Goal: Task Accomplishment & Management: Manage account settings

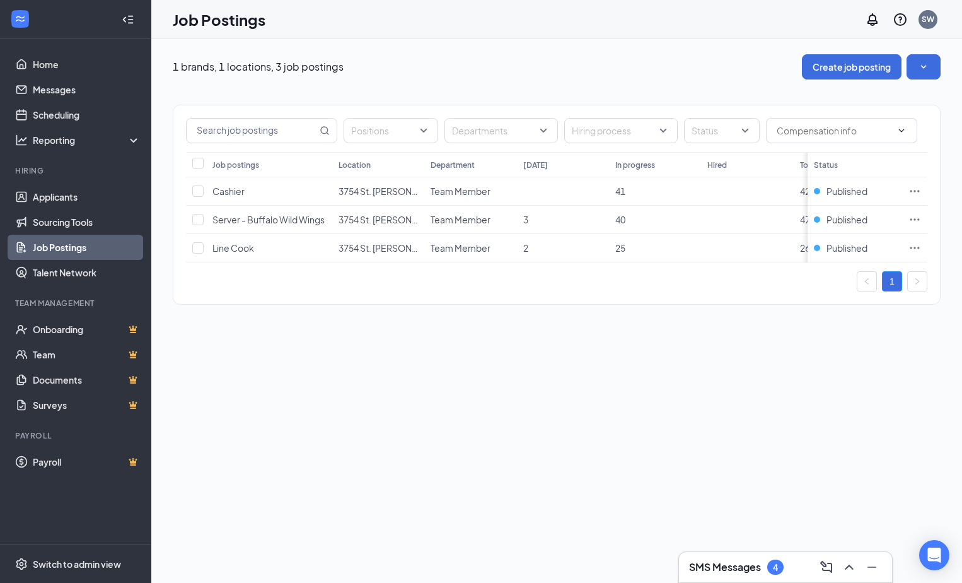
click at [743, 566] on h3 "SMS Messages" at bounding box center [725, 567] width 72 height 14
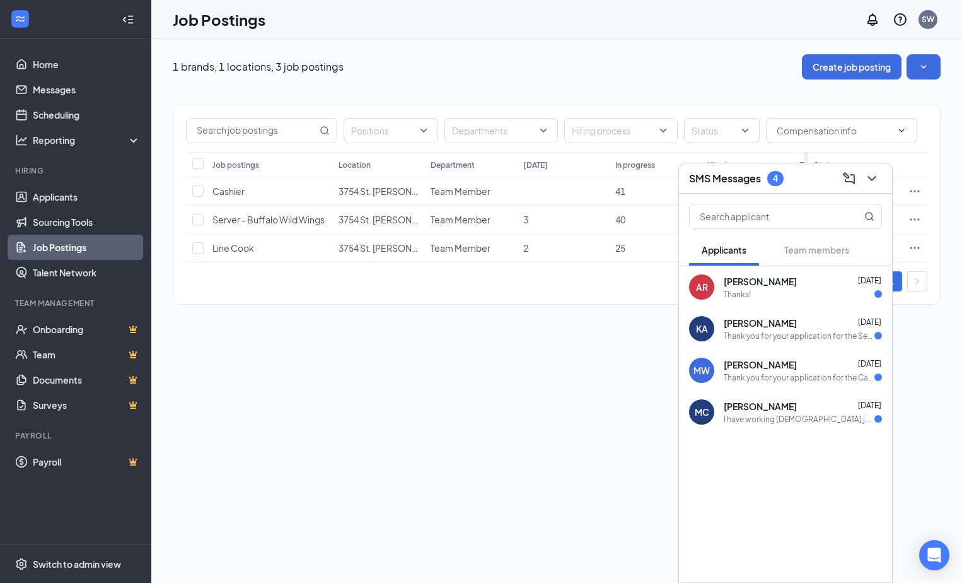
click at [821, 276] on div "[PERSON_NAME] [DATE]" at bounding box center [803, 281] width 158 height 13
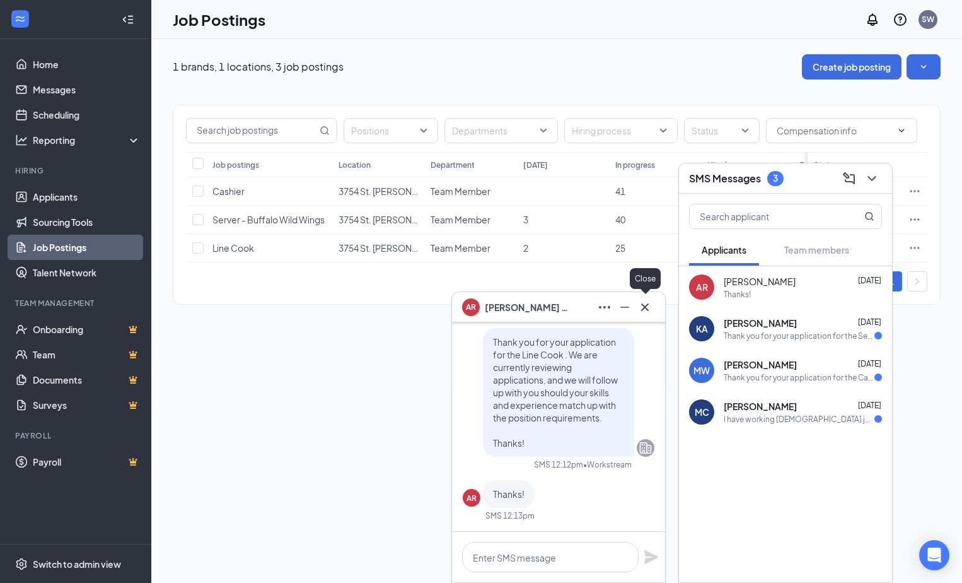
click at [648, 306] on icon "Cross" at bounding box center [644, 306] width 15 height 15
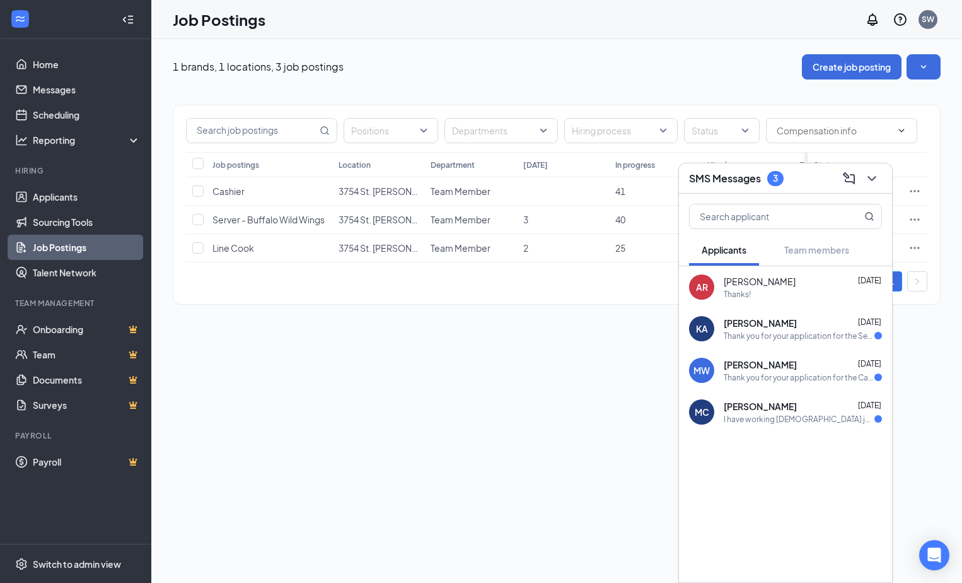
click at [830, 328] on div "[PERSON_NAME] [DATE]" at bounding box center [803, 322] width 158 height 13
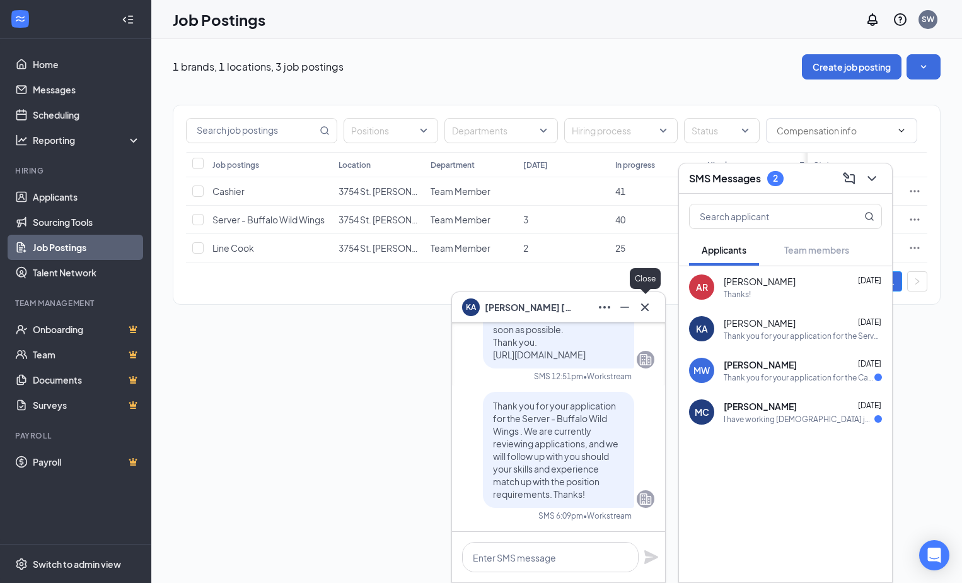
click at [650, 311] on icon "Cross" at bounding box center [644, 306] width 15 height 15
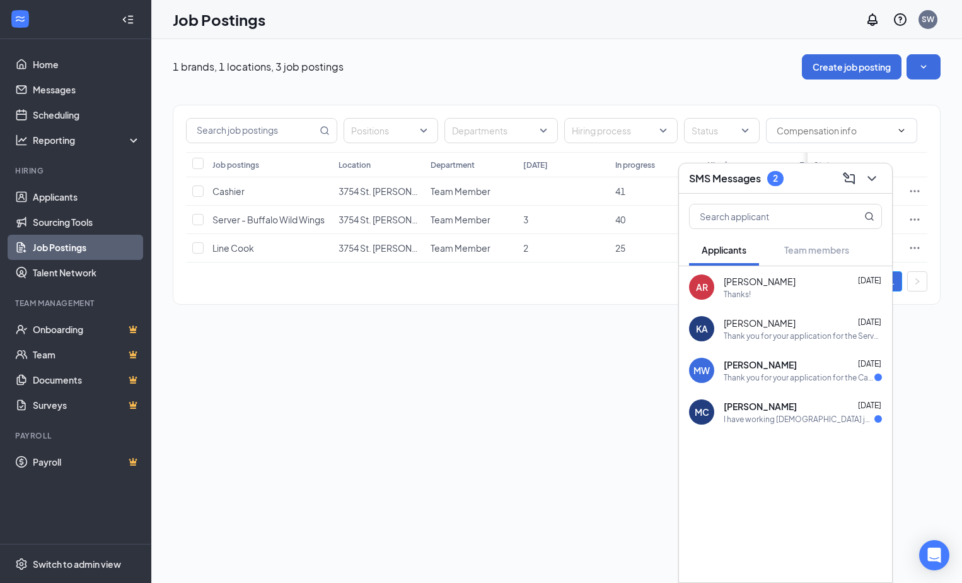
click at [813, 364] on div "Mark Wysinger Sep 4" at bounding box center [803, 364] width 158 height 13
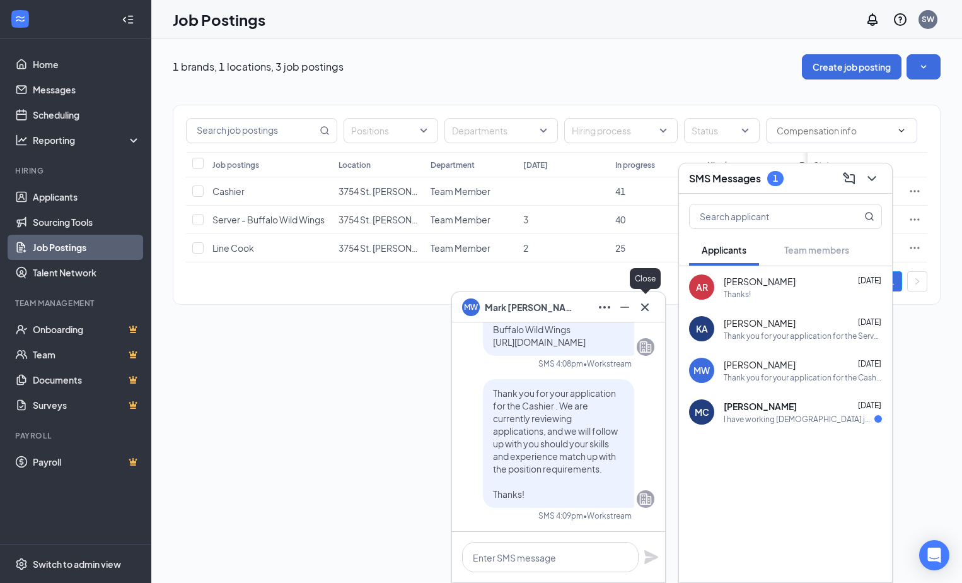
click at [647, 301] on icon "Cross" at bounding box center [644, 306] width 15 height 15
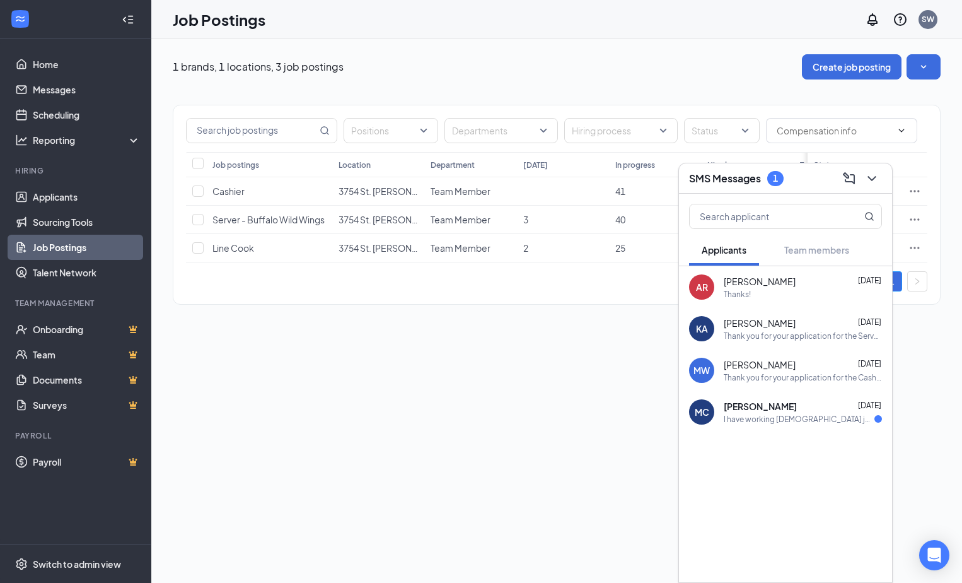
click at [798, 412] on div "Marla Conrad Sep 2 I have working part-time jobs for many years as bartender an…" at bounding box center [803, 412] width 158 height 25
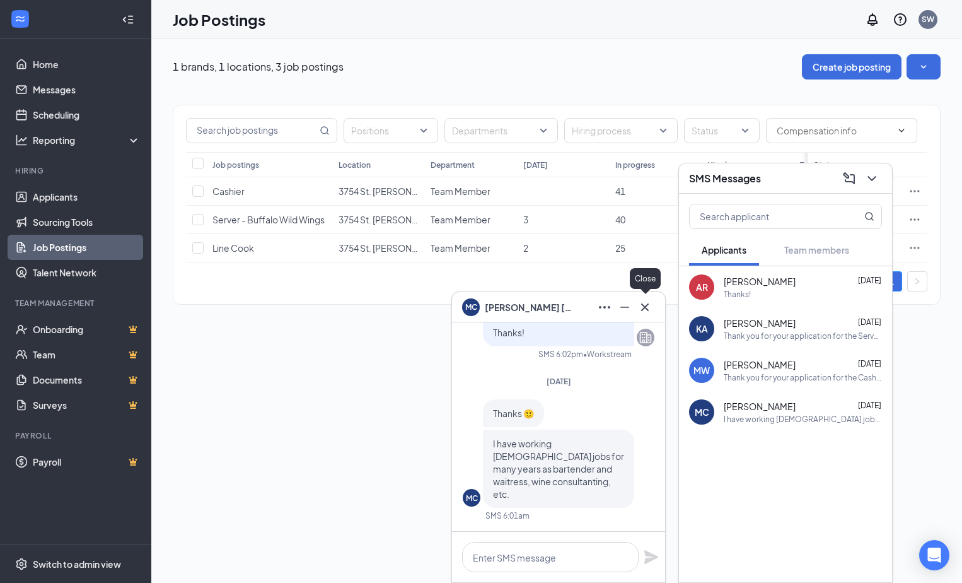
click at [647, 306] on icon "Cross" at bounding box center [644, 306] width 15 height 15
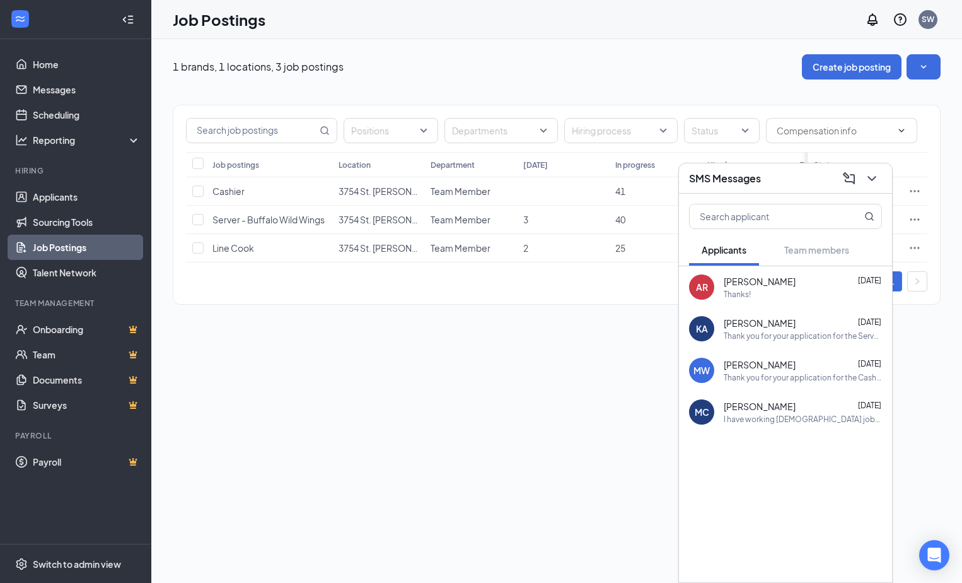
click at [62, 184] on ul "Applicants Sourcing Tools Job Postings Talent Network" at bounding box center [75, 234] width 151 height 101
click at [62, 198] on link "Applicants" at bounding box center [87, 196] width 108 height 25
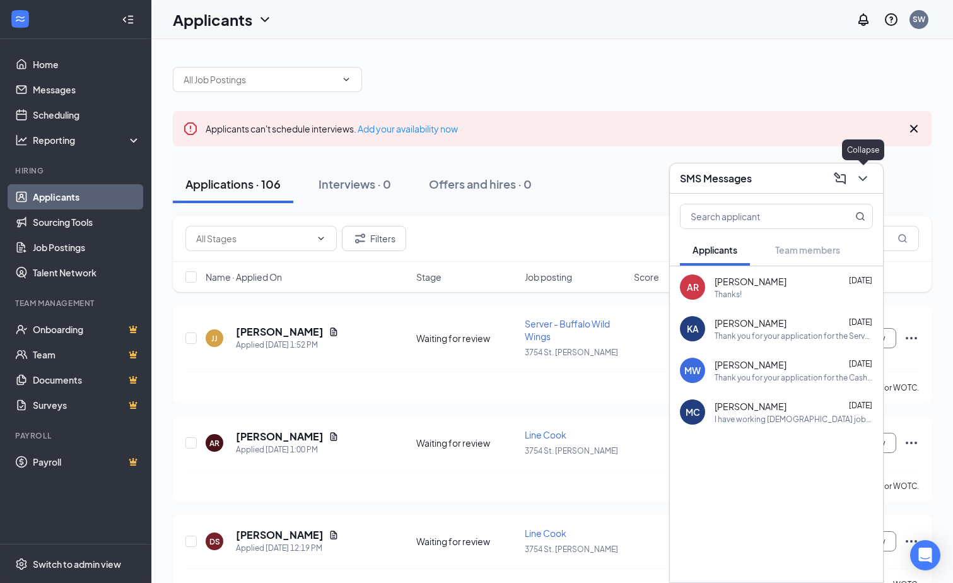
click at [867, 177] on icon "ChevronDown" at bounding box center [862, 178] width 15 height 15
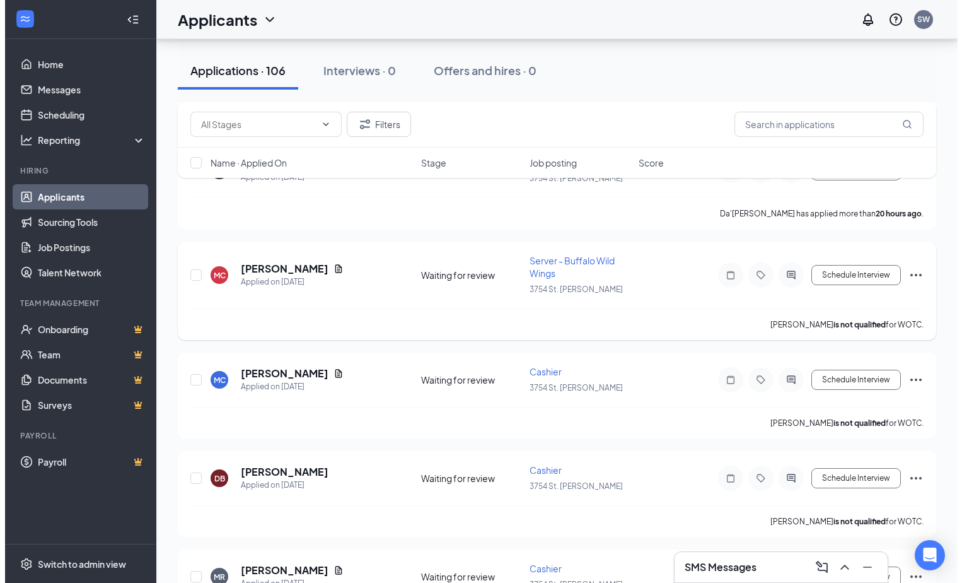
scroll to position [630, 0]
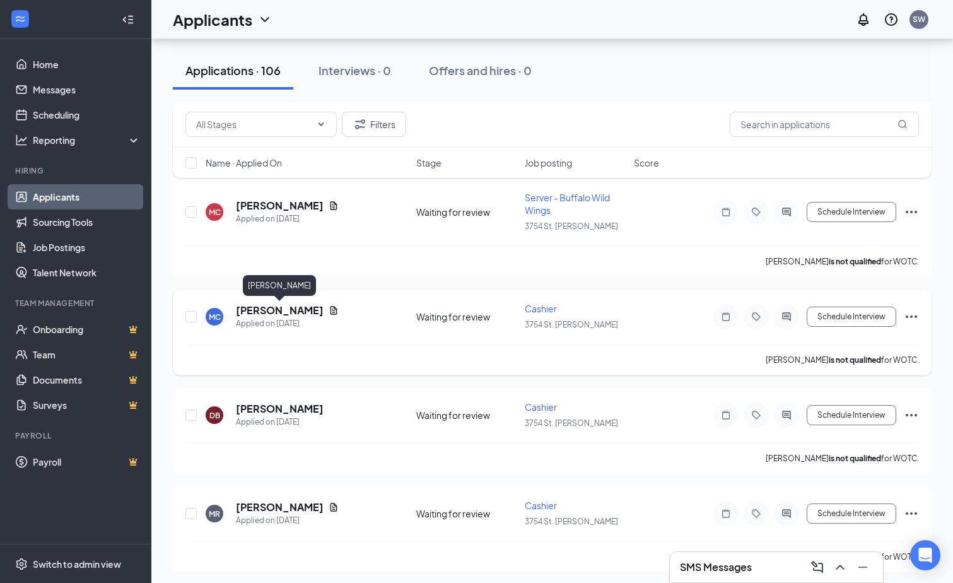
click at [305, 309] on h5 "[PERSON_NAME]" at bounding box center [280, 310] width 88 height 14
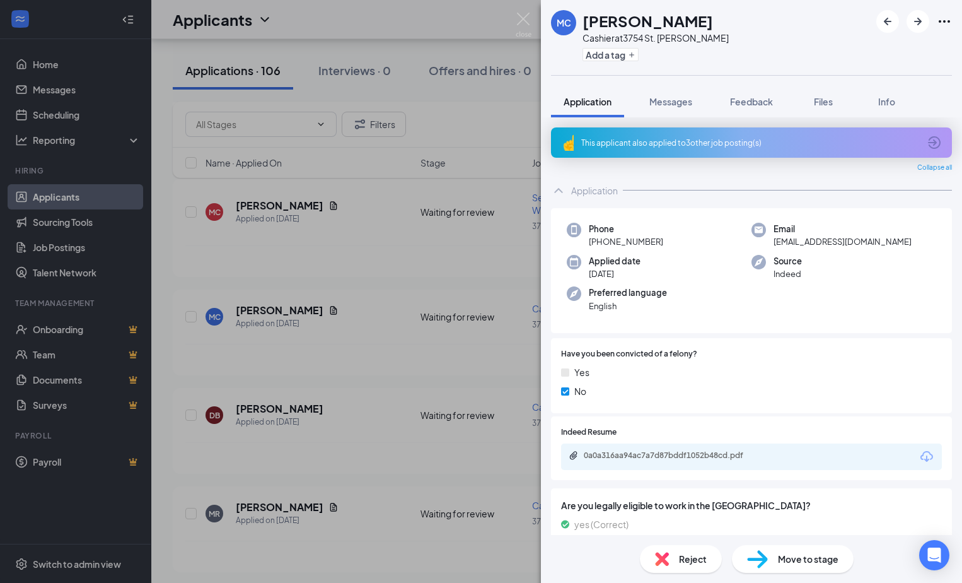
click at [742, 449] on div "0a0a316aa94ac7a7d87bddf1052b48cd.pdf" at bounding box center [751, 456] width 381 height 26
click at [738, 451] on div "0a0a316aa94ac7a7d87bddf1052b48cd.pdf" at bounding box center [672, 455] width 177 height 10
click at [521, 13] on img at bounding box center [524, 25] width 16 height 25
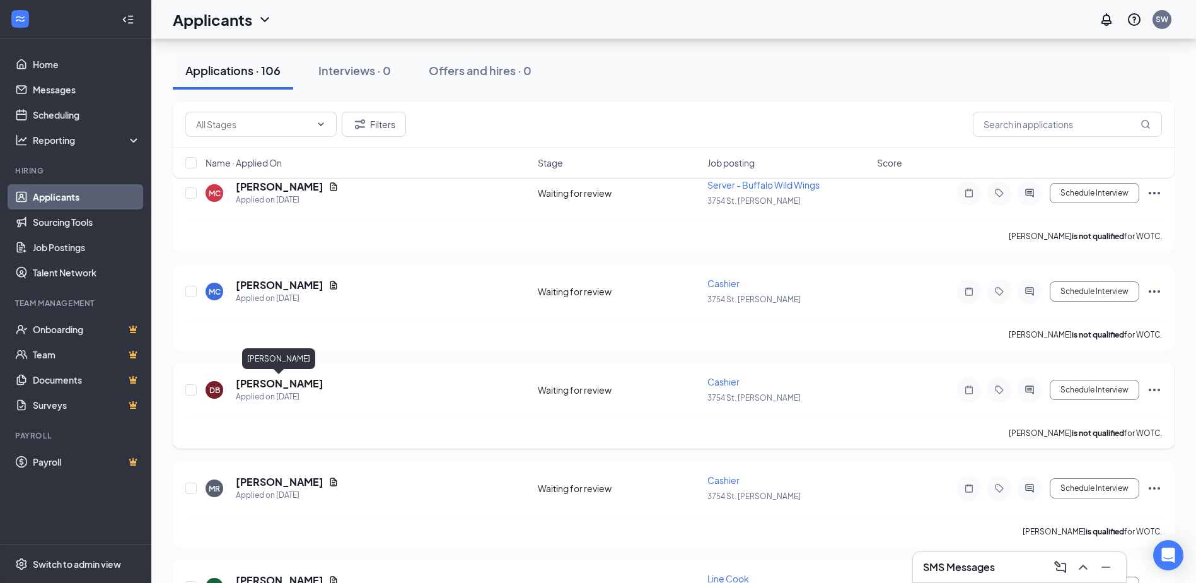
click at [303, 383] on h5 "[PERSON_NAME]" at bounding box center [280, 383] width 88 height 14
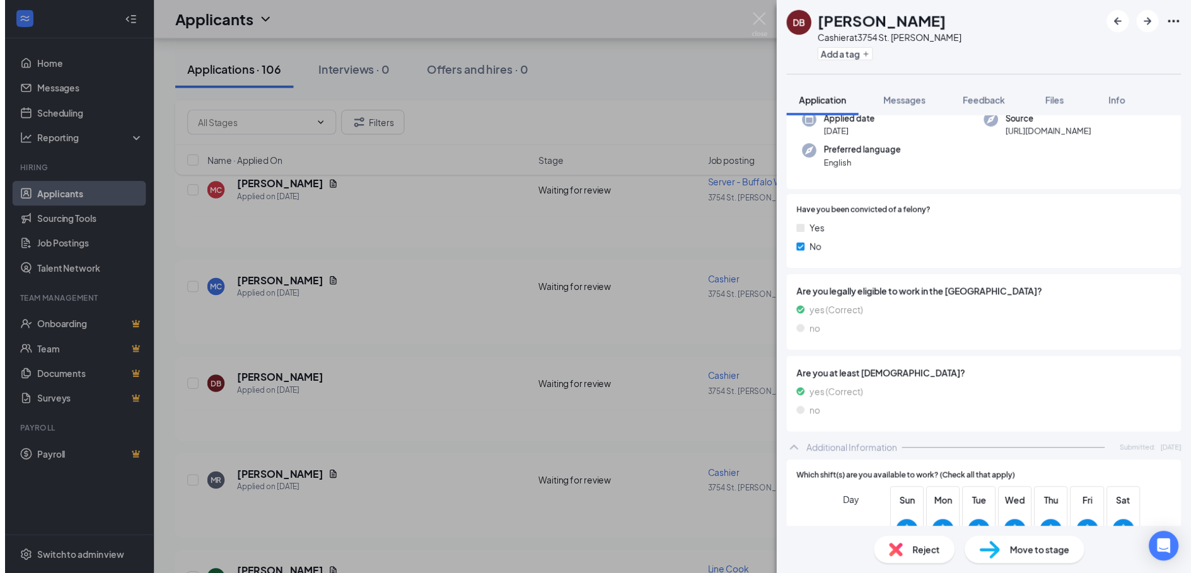
scroll to position [126, 0]
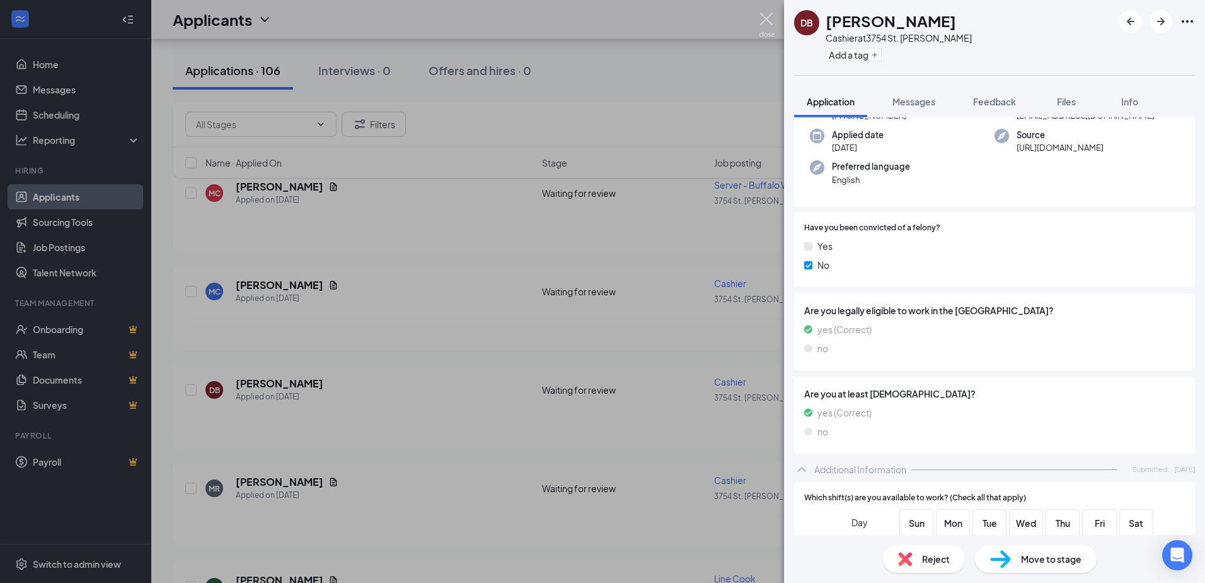
click at [770, 21] on img at bounding box center [767, 25] width 16 height 25
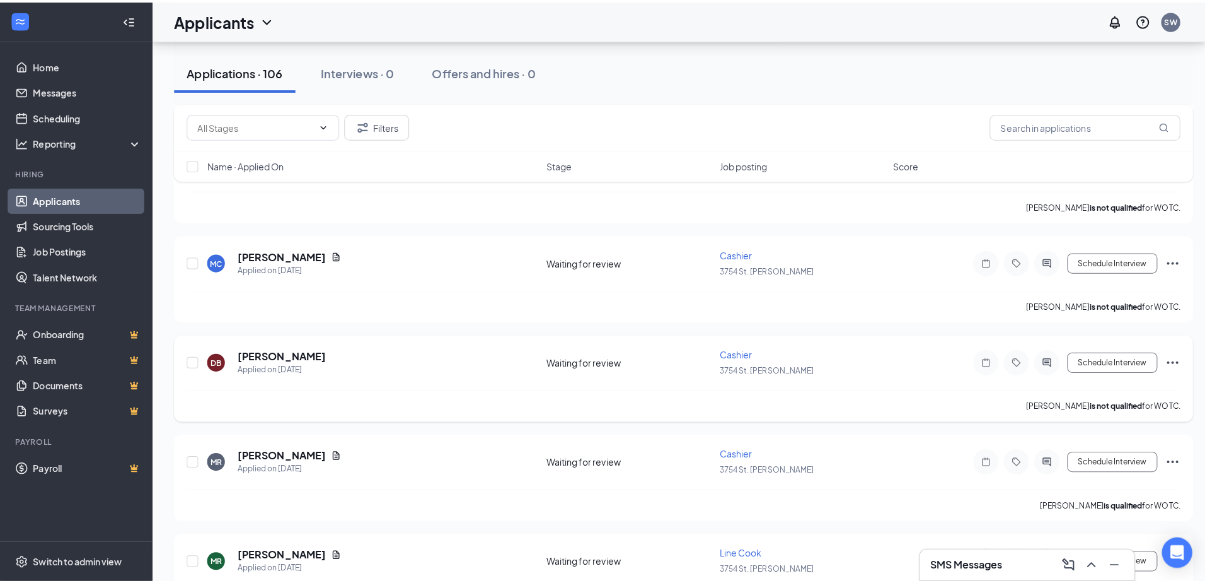
scroll to position [757, 0]
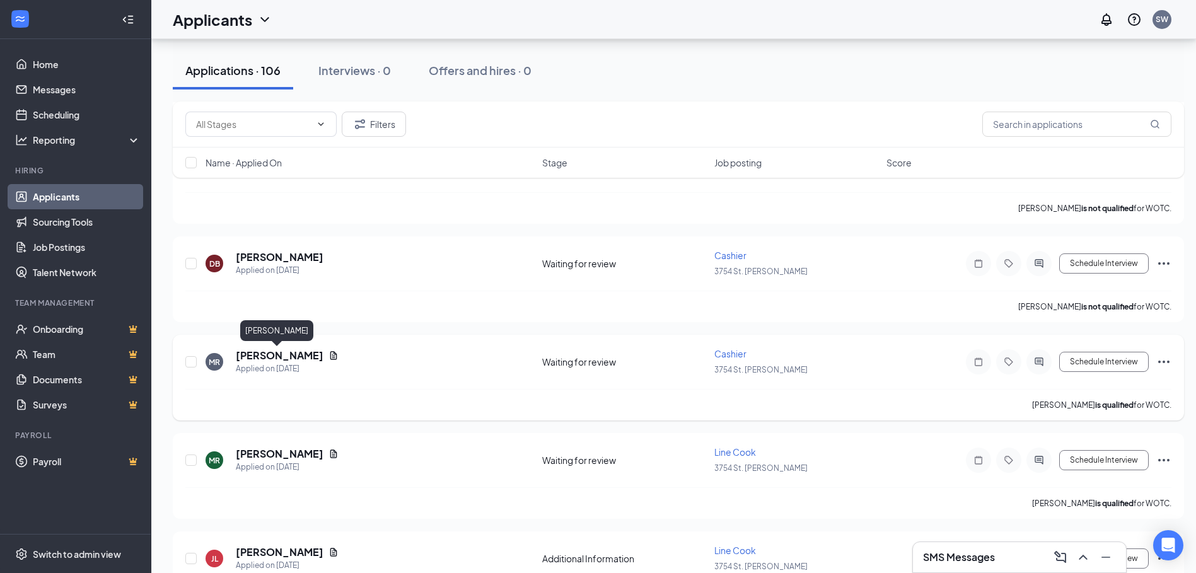
click at [249, 353] on h5 "[PERSON_NAME]" at bounding box center [280, 356] width 88 height 14
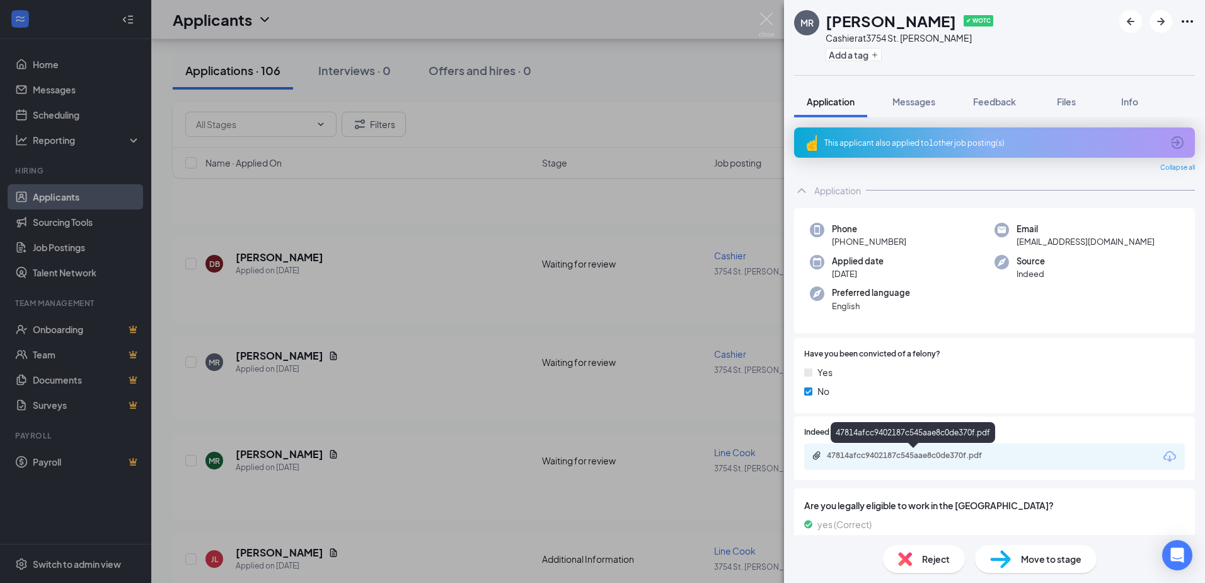
click at [901, 453] on div "47814afcc9402187c545aae8c0de370f.pdf" at bounding box center [915, 455] width 177 height 10
click at [762, 21] on img at bounding box center [767, 25] width 16 height 25
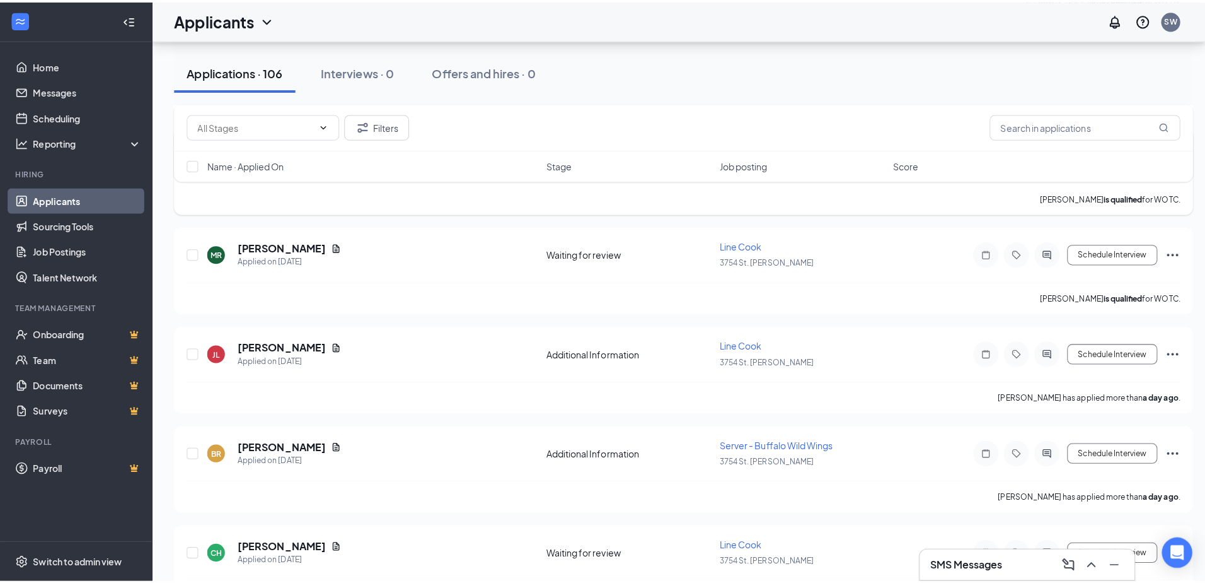
scroll to position [946, 0]
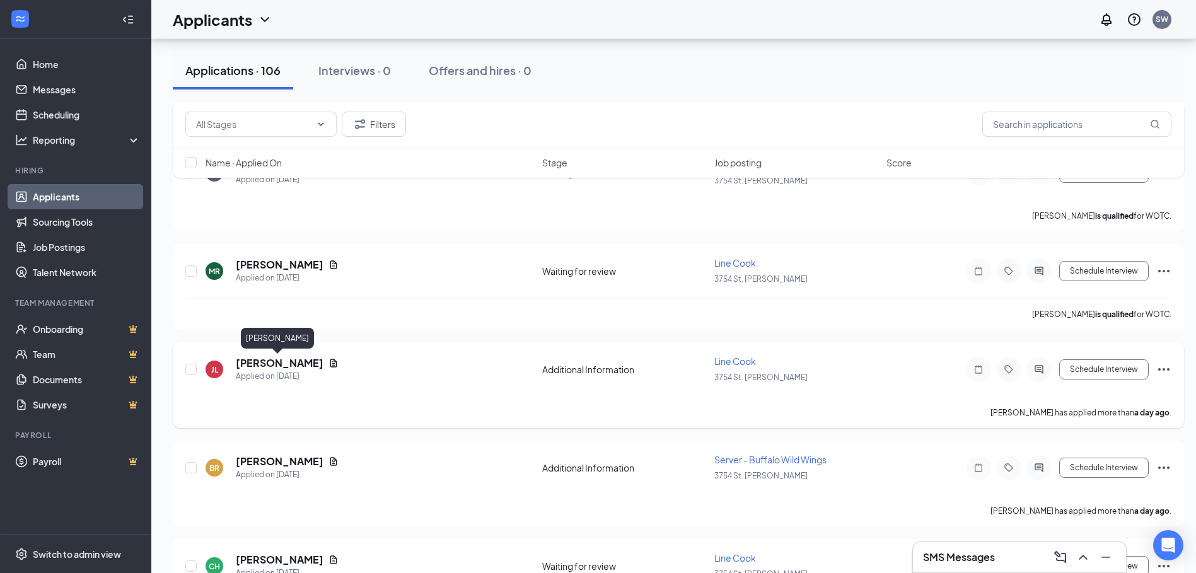
click at [286, 361] on h5 "[PERSON_NAME]" at bounding box center [280, 363] width 88 height 14
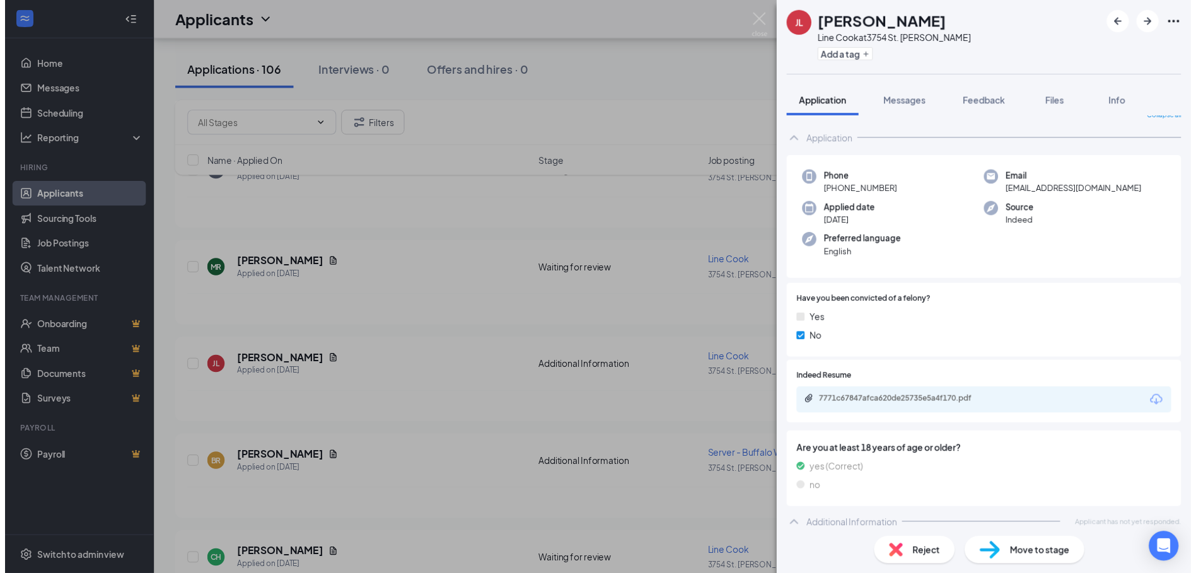
scroll to position [23, 0]
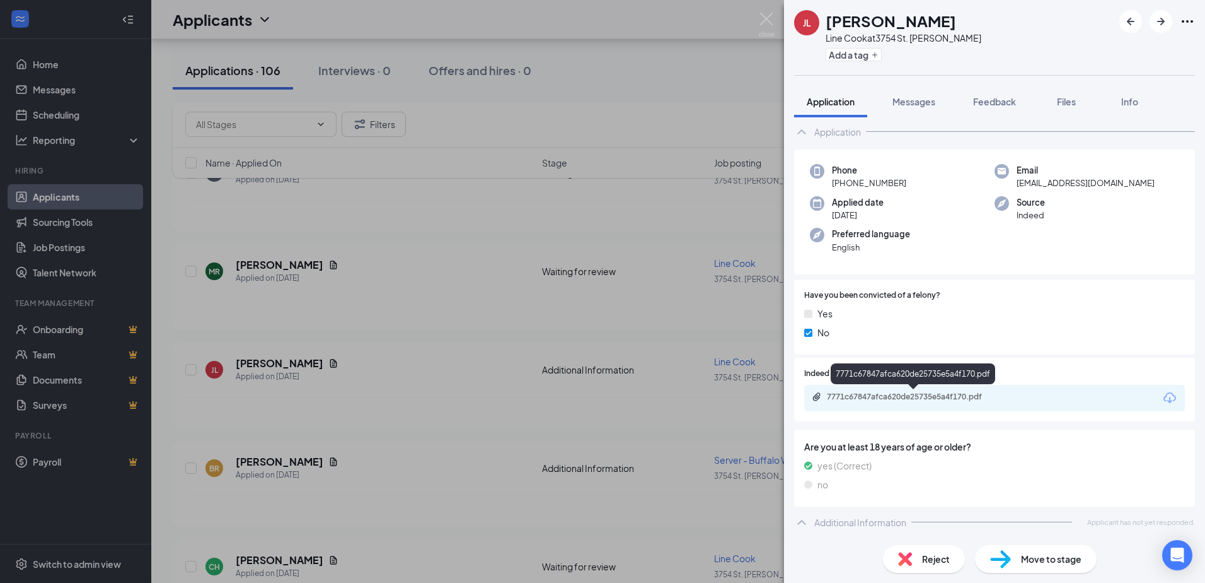
click at [911, 397] on div "7771c67847afca620de25735e5a4f170.pdf" at bounding box center [915, 397] width 177 height 10
click at [769, 20] on img at bounding box center [767, 25] width 16 height 25
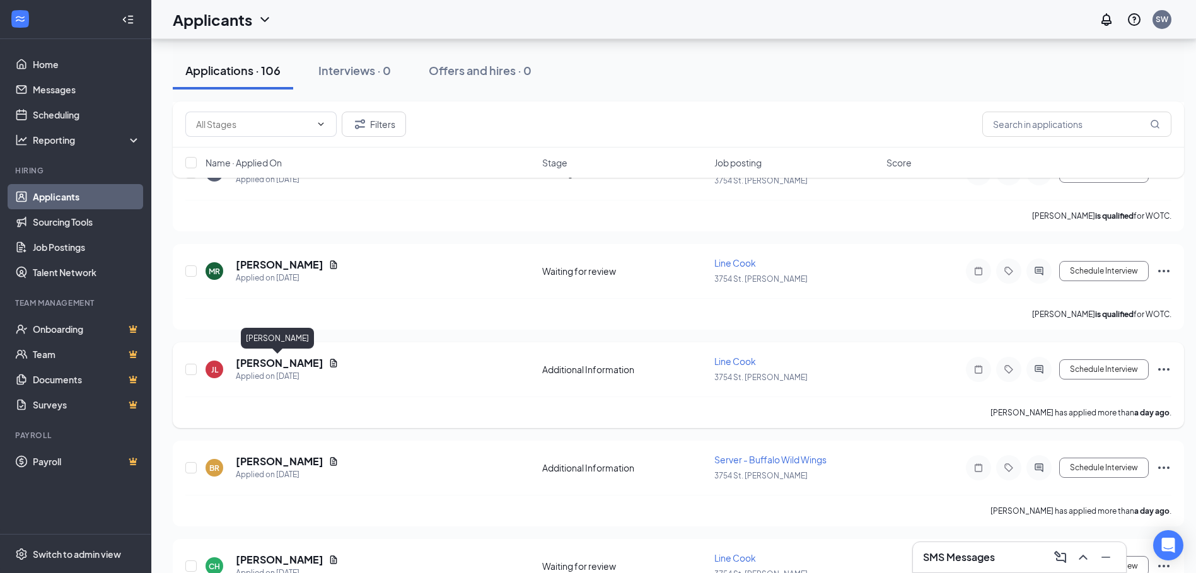
click at [271, 365] on h5 "[PERSON_NAME]" at bounding box center [280, 363] width 88 height 14
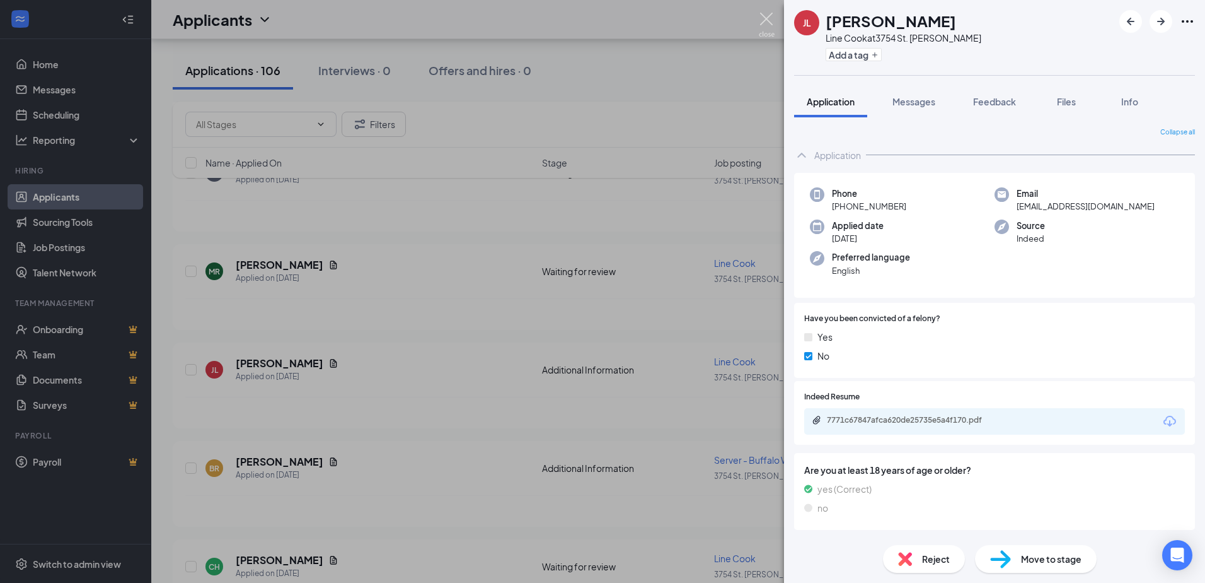
click at [769, 20] on img at bounding box center [767, 25] width 16 height 25
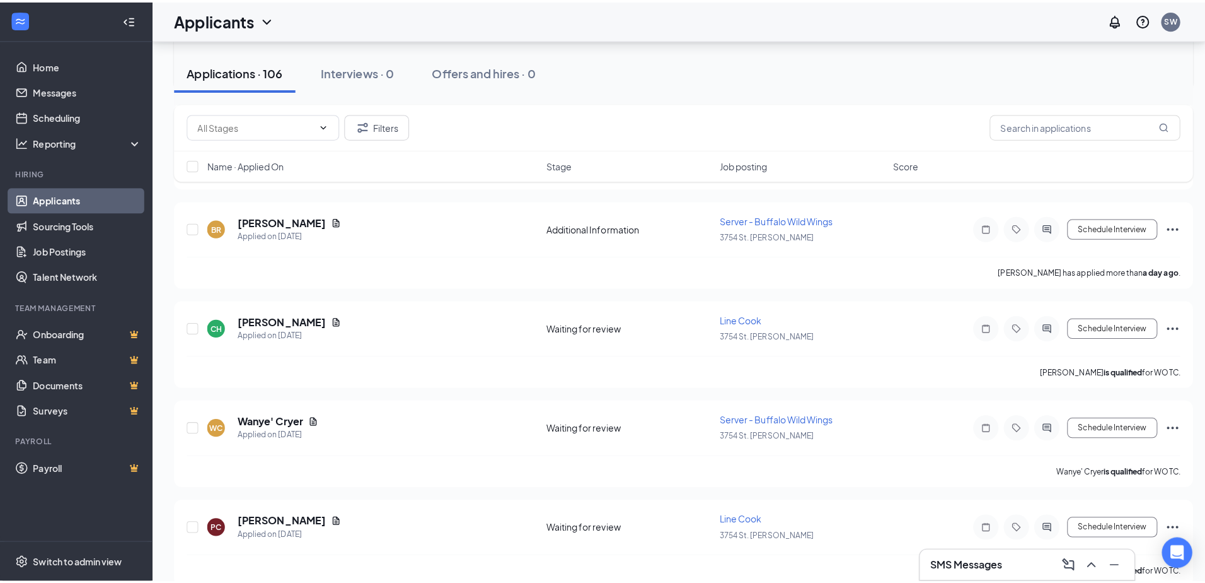
scroll to position [1198, 0]
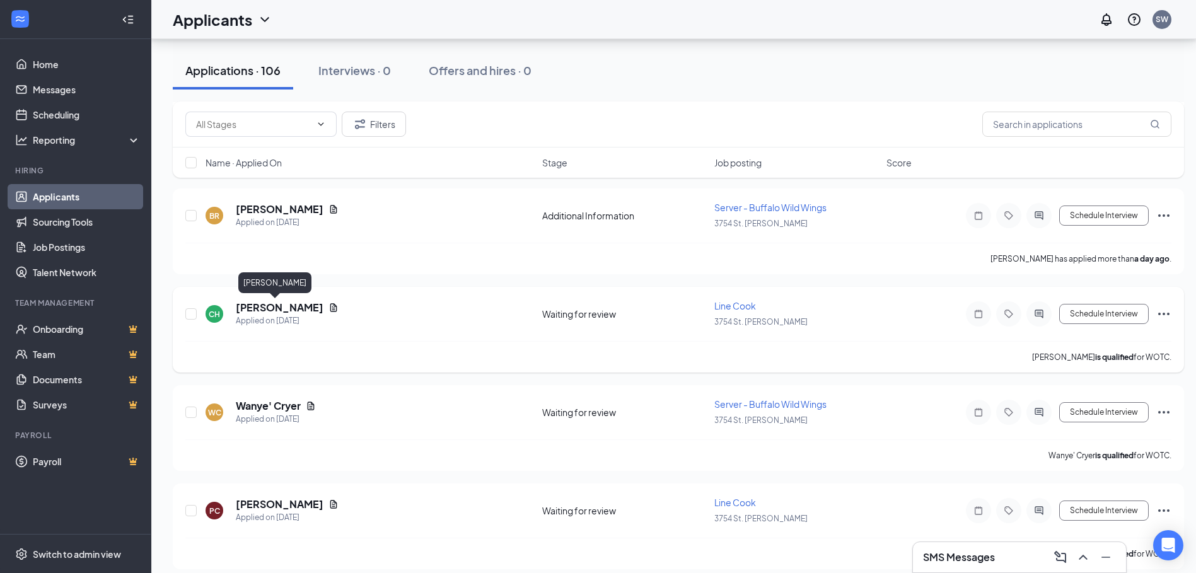
click at [260, 308] on h5 "[PERSON_NAME]" at bounding box center [280, 308] width 88 height 14
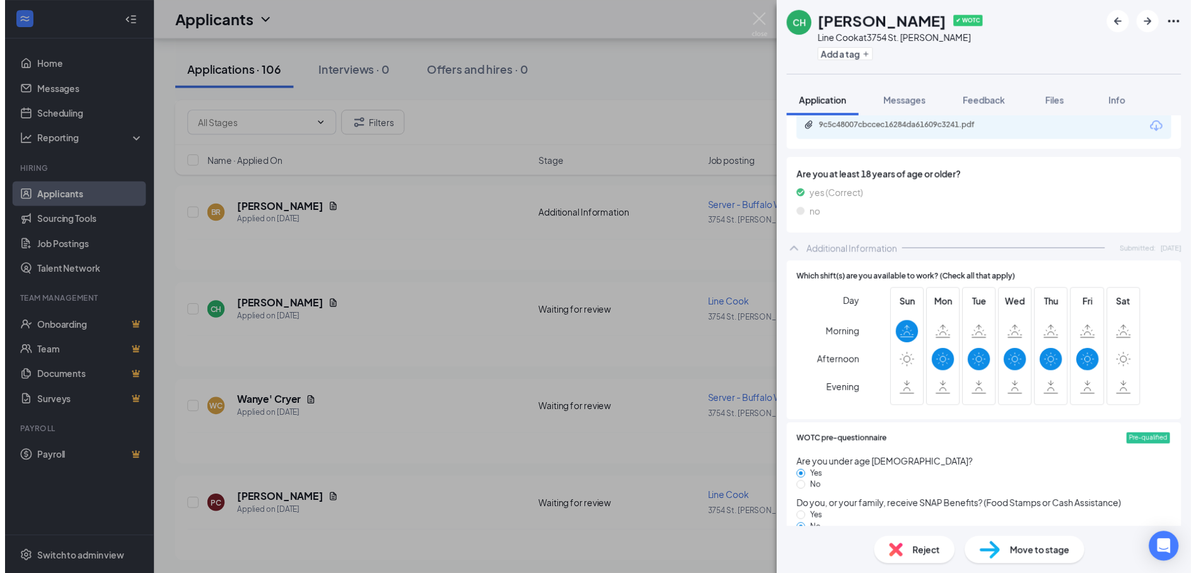
scroll to position [315, 0]
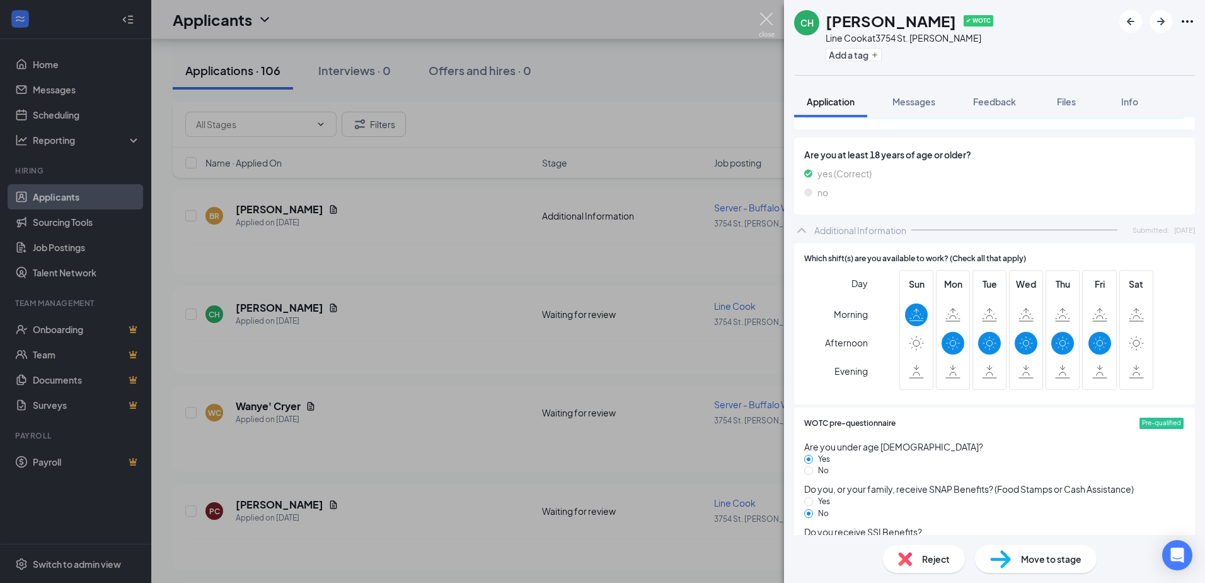
click at [762, 16] on img at bounding box center [767, 25] width 16 height 25
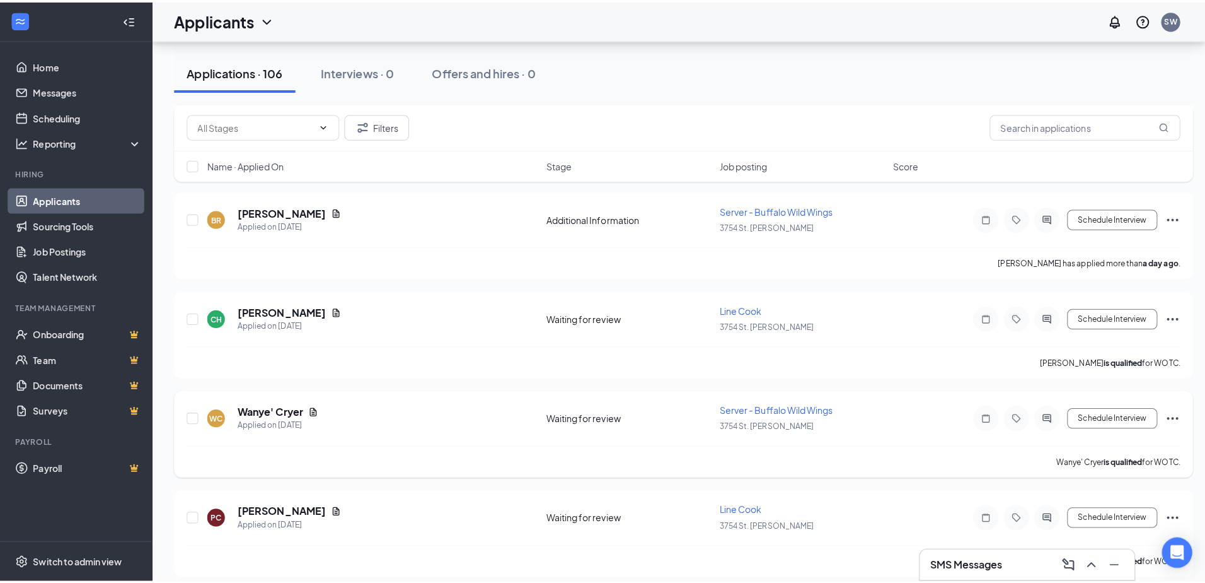
scroll to position [1261, 0]
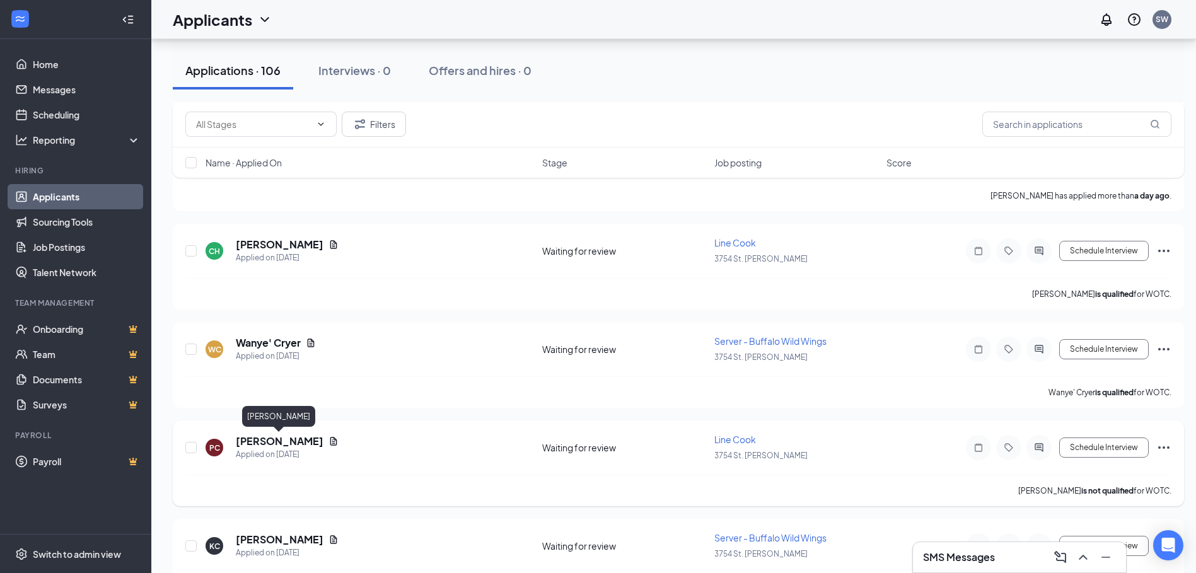
click at [286, 440] on h5 "[PERSON_NAME]" at bounding box center [280, 441] width 88 height 14
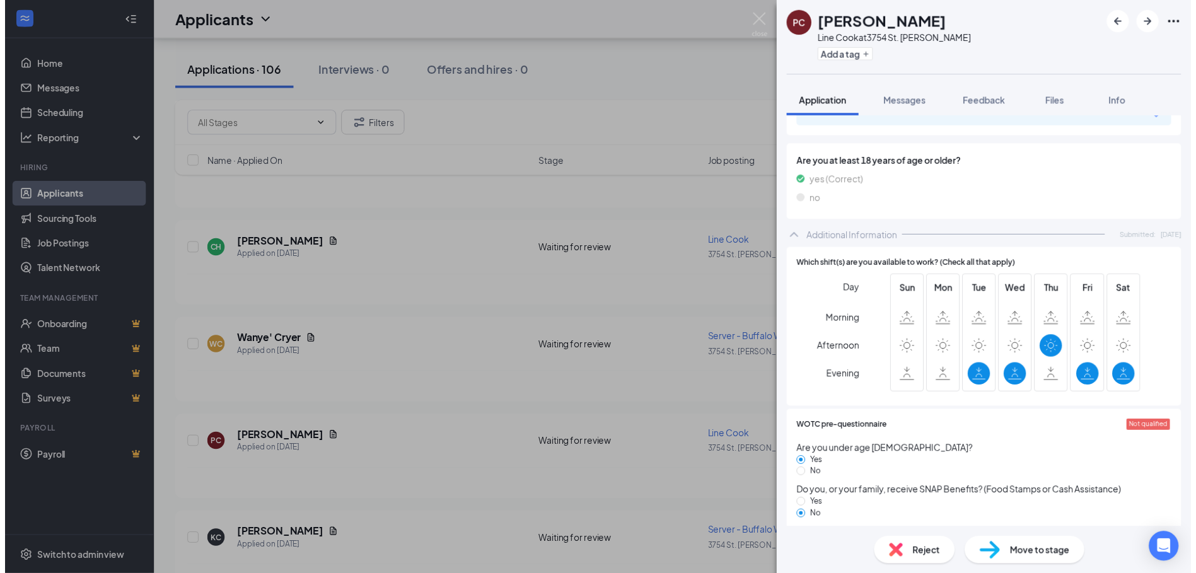
scroll to position [315, 0]
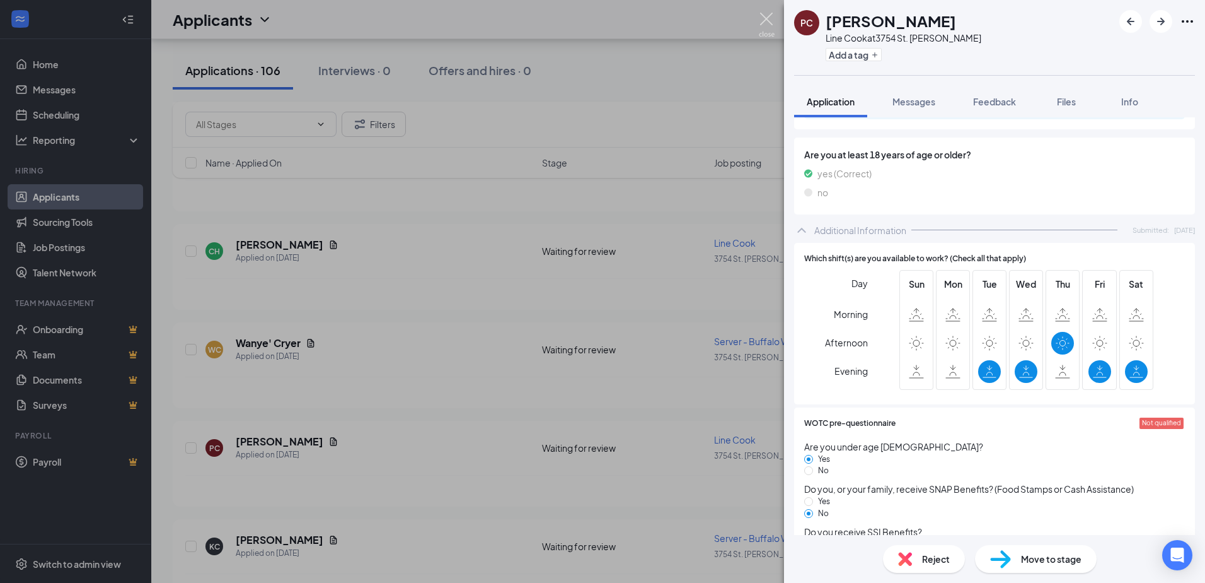
click at [761, 18] on img at bounding box center [767, 25] width 16 height 25
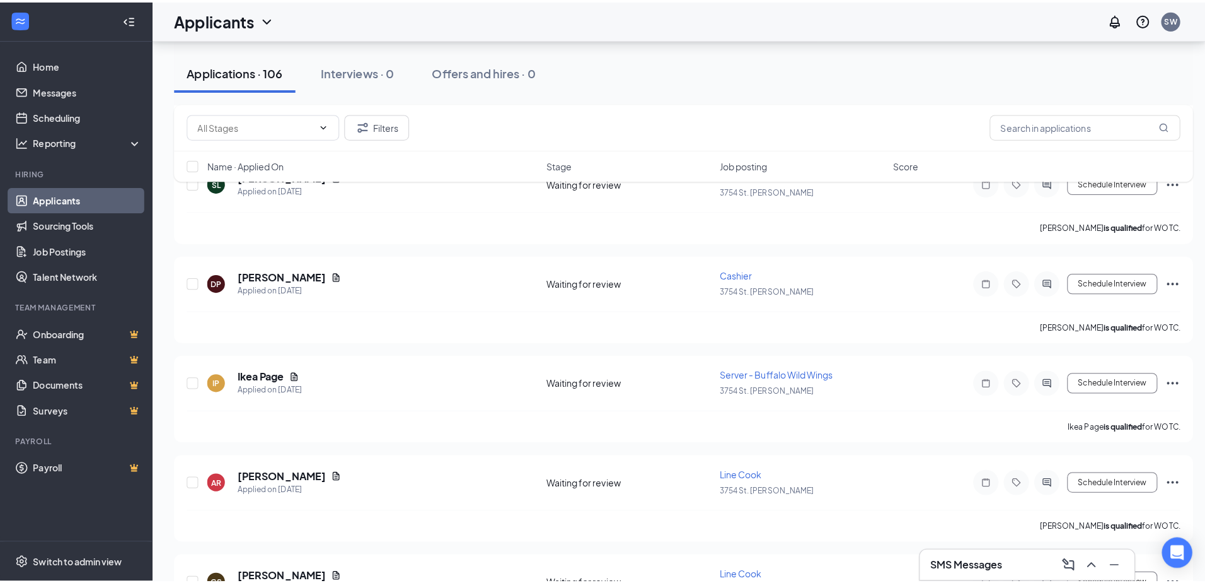
scroll to position [1765, 0]
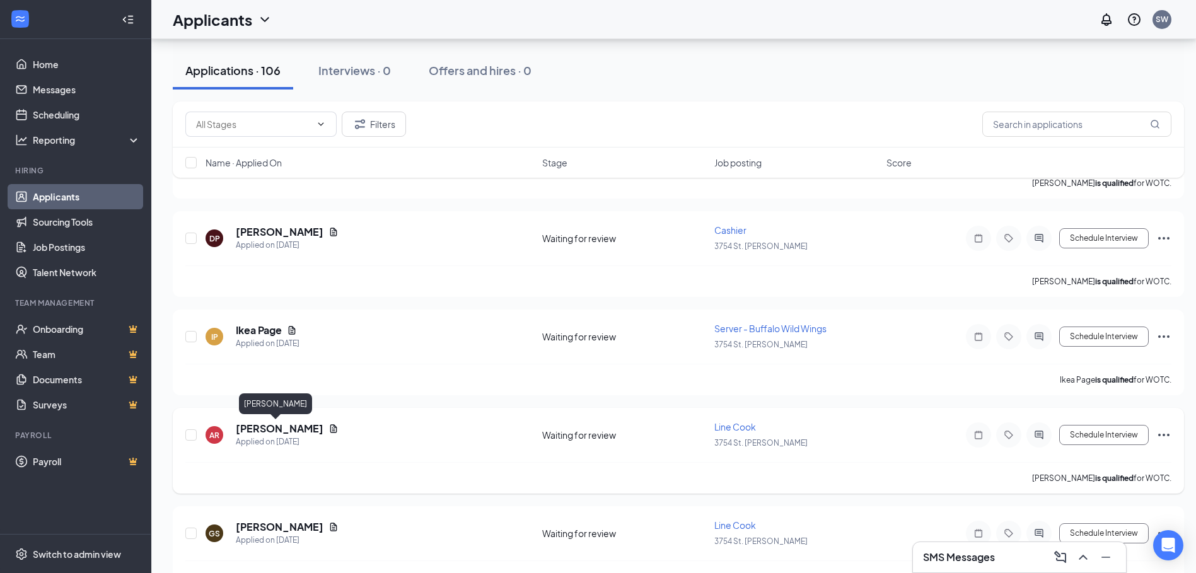
click at [272, 430] on h5 "[PERSON_NAME]" at bounding box center [280, 429] width 88 height 14
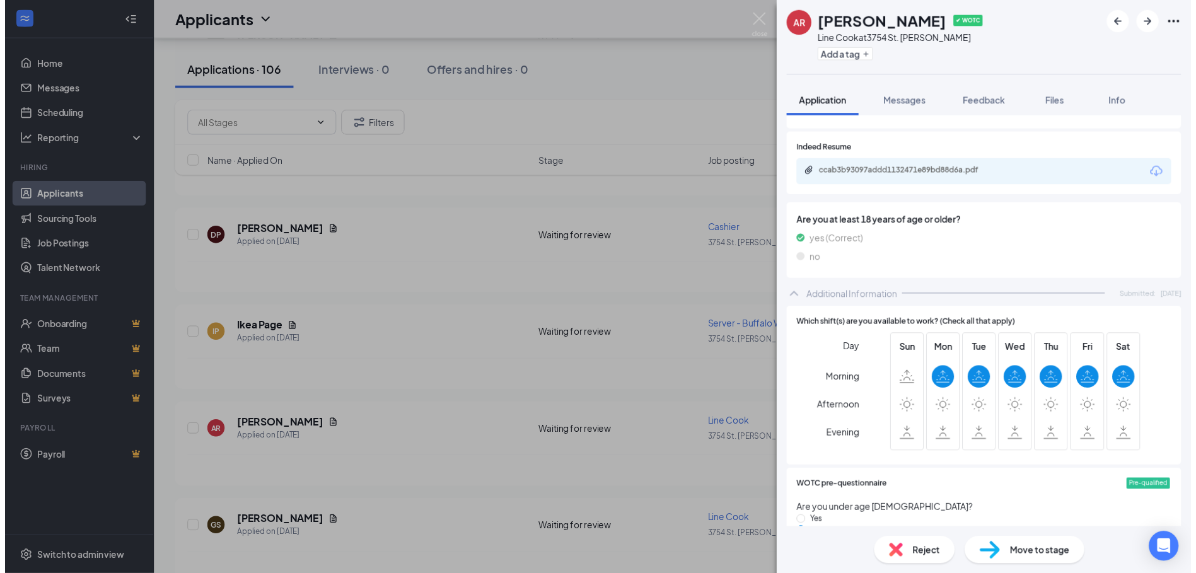
scroll to position [252, 0]
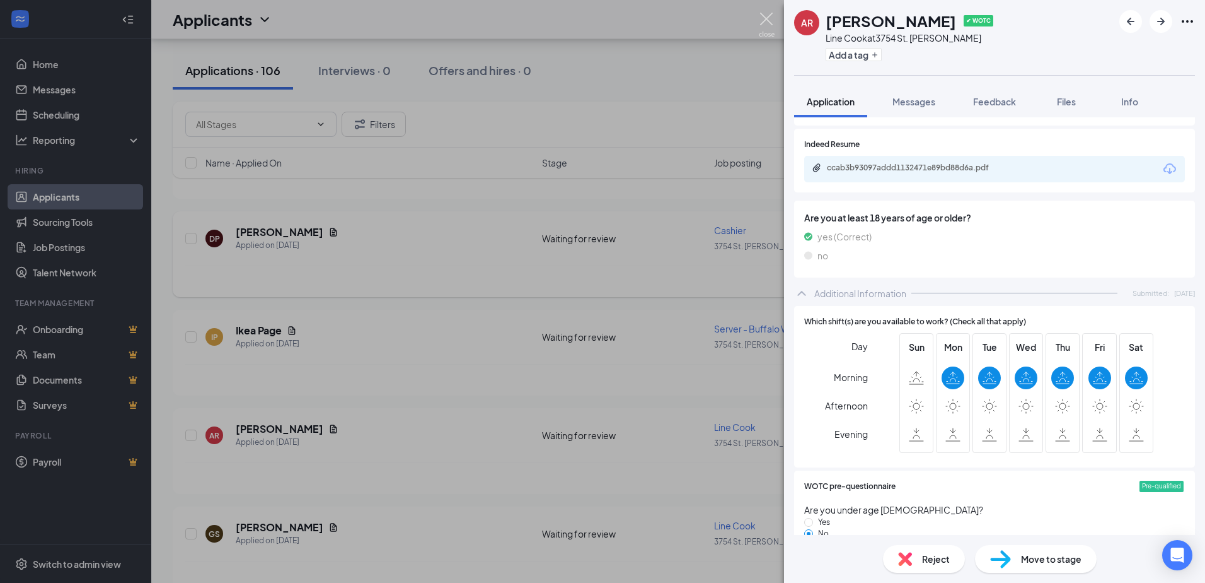
drag, startPoint x: 765, startPoint y: 23, endPoint x: 508, endPoint y: 223, distance: 326.2
click at [766, 23] on img at bounding box center [767, 25] width 16 height 25
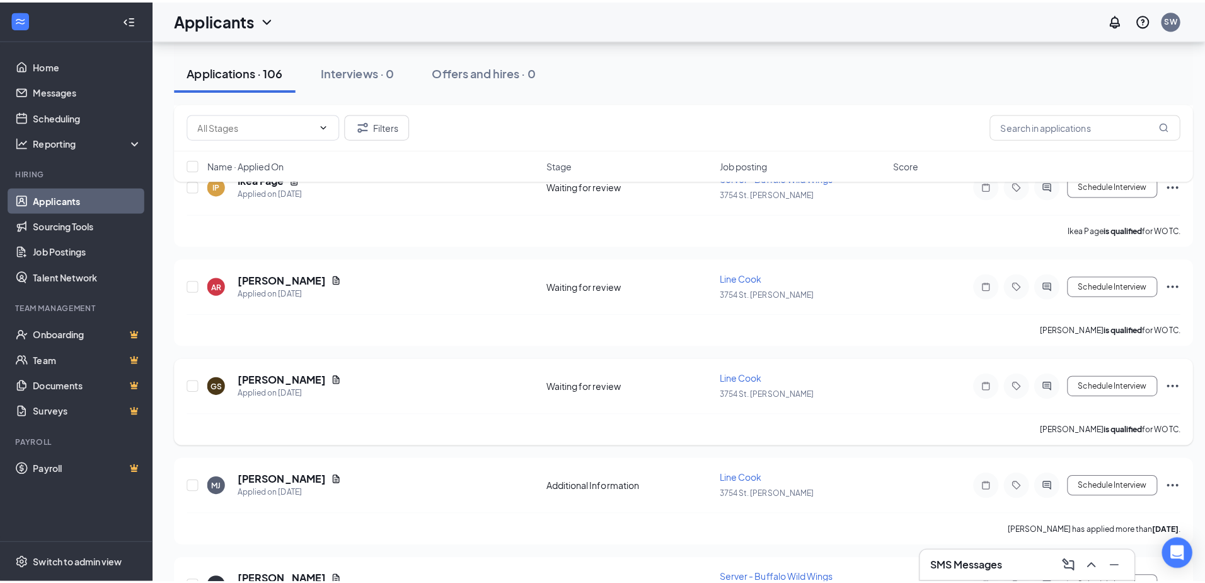
scroll to position [1954, 0]
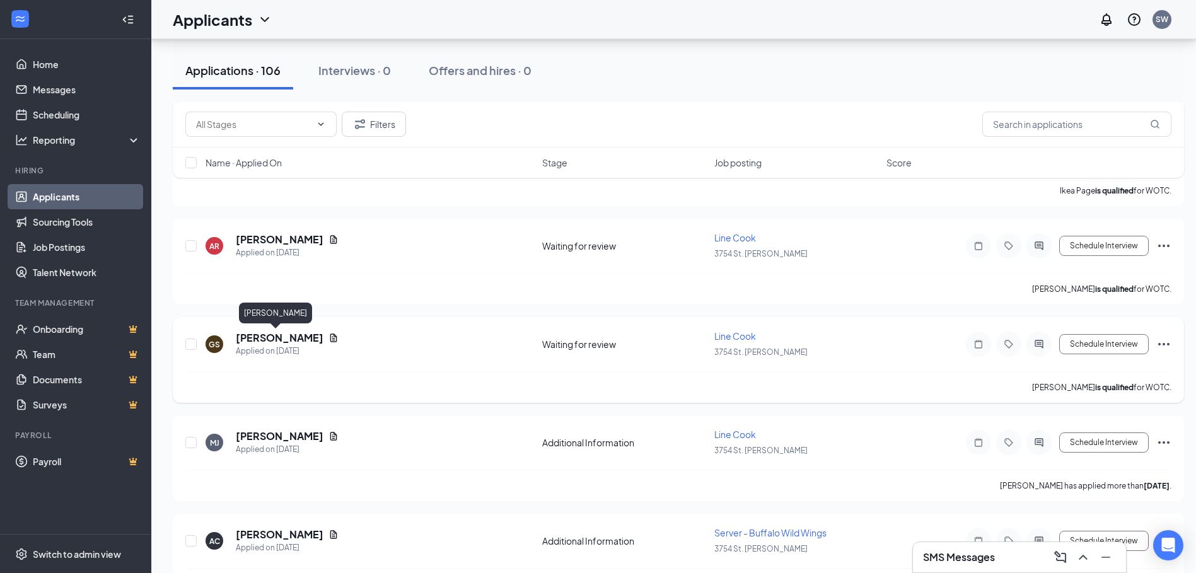
click at [279, 337] on h5 "[PERSON_NAME]" at bounding box center [280, 338] width 88 height 14
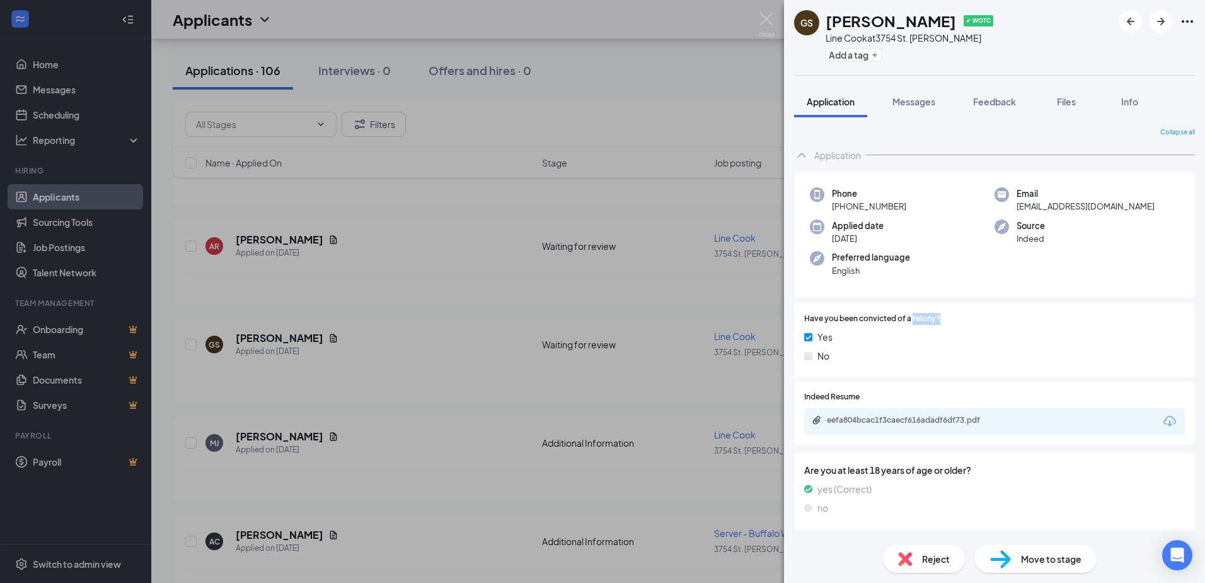
drag, startPoint x: 914, startPoint y: 318, endPoint x: 955, endPoint y: 321, distance: 41.7
click at [955, 321] on div "Have you been convicted of a felony?" at bounding box center [994, 319] width 381 height 12
click at [955, 321] on div at bounding box center [1063, 319] width 245 height 12
click at [910, 100] on span "Messages" at bounding box center [914, 101] width 43 height 11
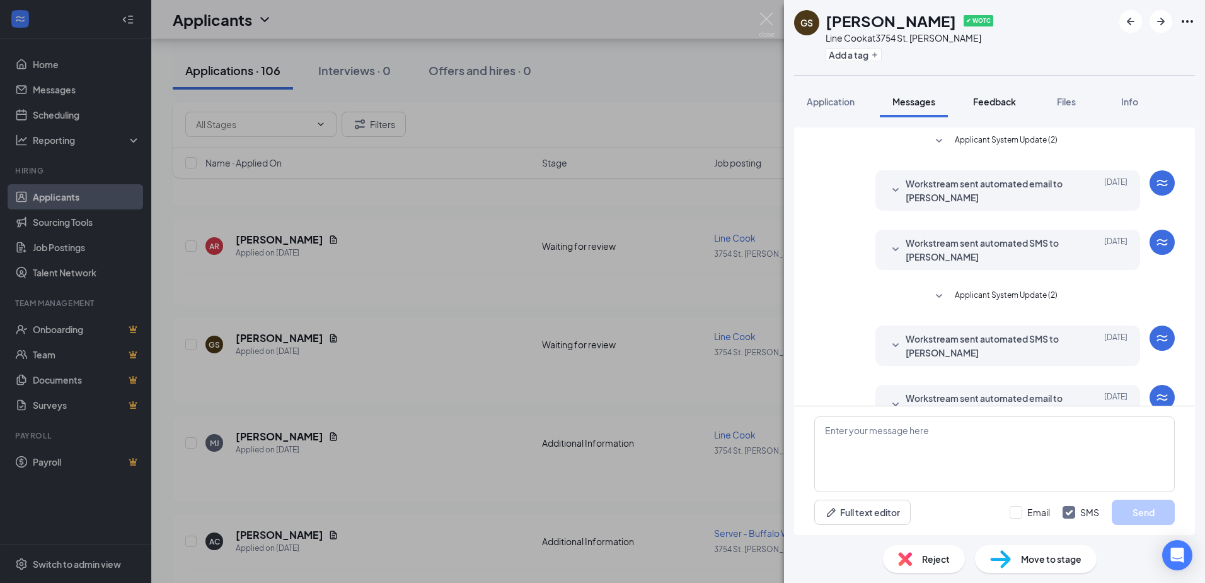
click at [961, 96] on span "Feedback" at bounding box center [994, 101] width 43 height 11
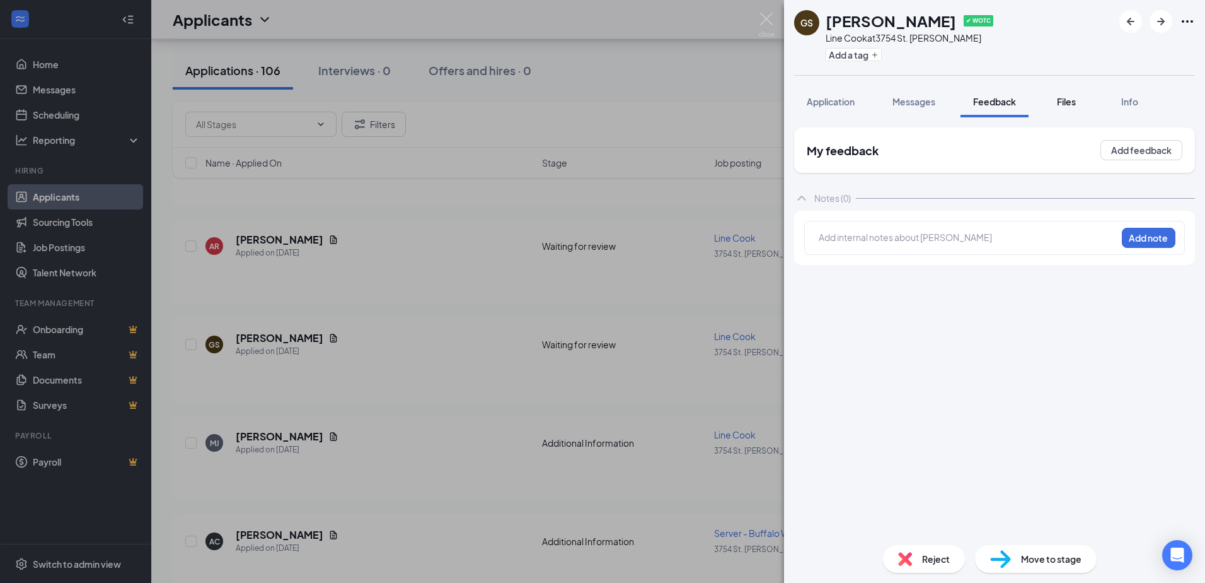
click at [961, 95] on button "Files" at bounding box center [1066, 102] width 50 height 32
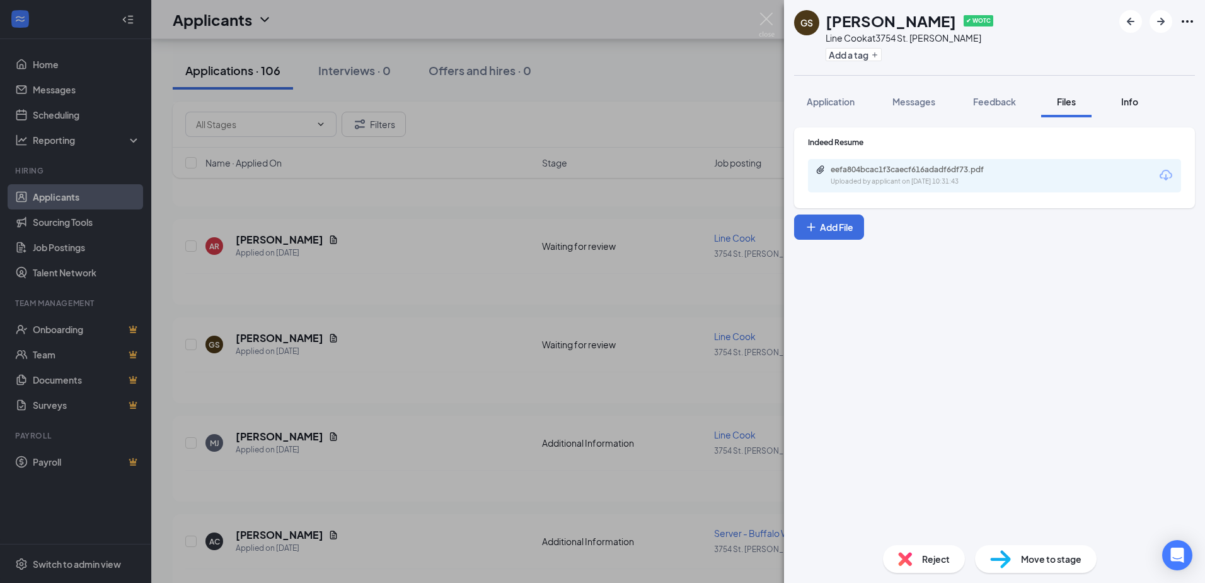
click at [961, 98] on span "Info" at bounding box center [1130, 101] width 17 height 11
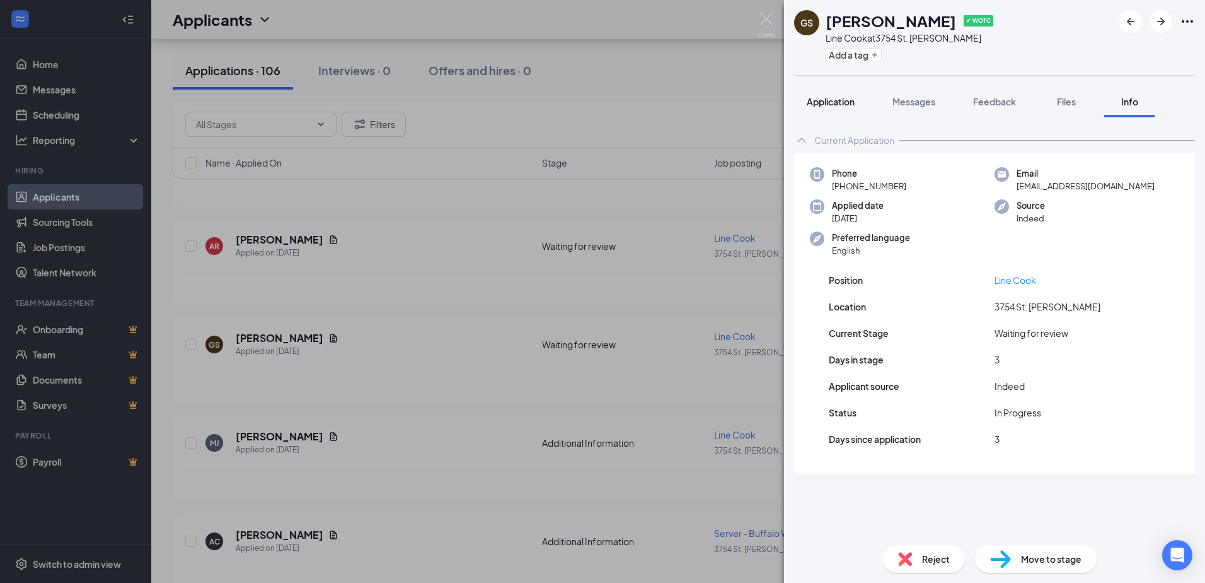
click at [840, 109] on button "Application" at bounding box center [830, 102] width 73 height 32
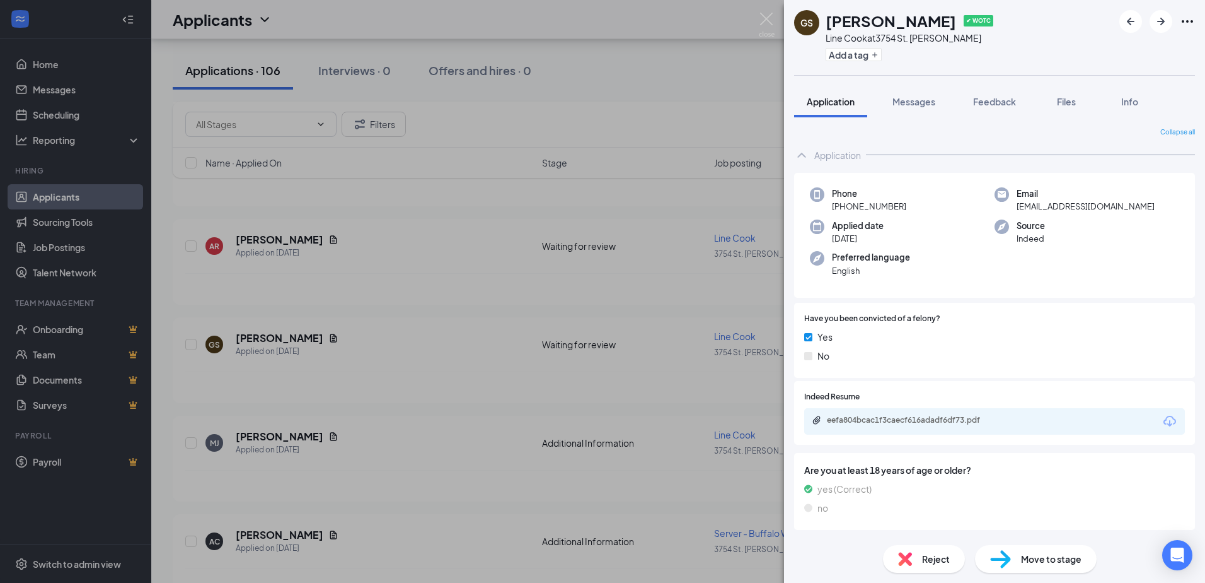
click at [758, 19] on div "GS Germaine Sr ✔ WOTC Line Cook at 3754 St. Joseph Add a tag Application Messag…" at bounding box center [602, 291] width 1205 height 583
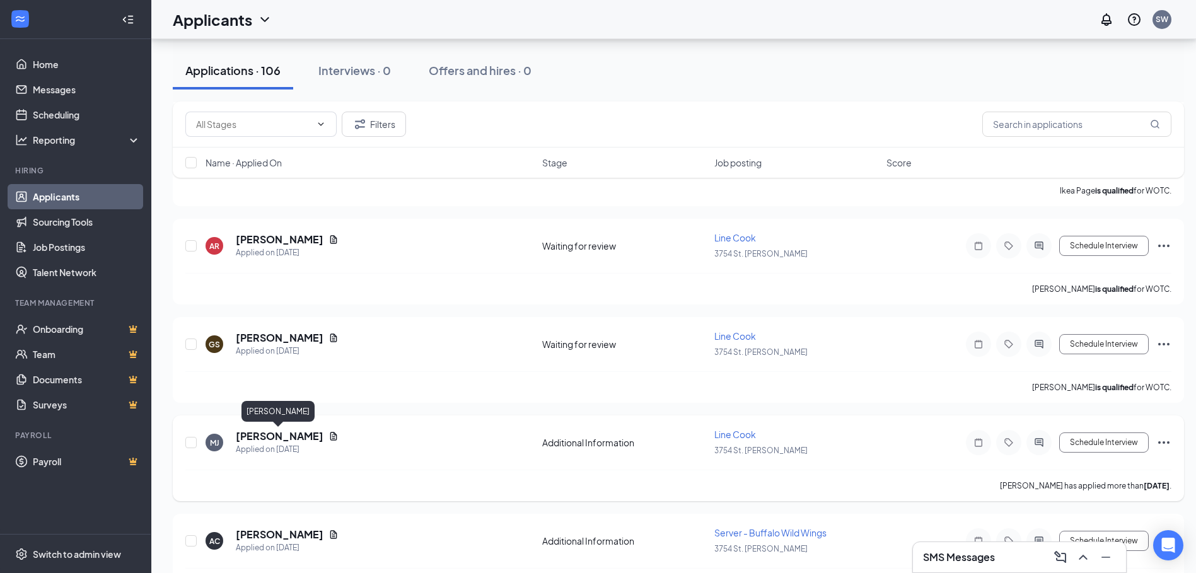
click at [265, 430] on h5 "[PERSON_NAME]" at bounding box center [280, 436] width 88 height 14
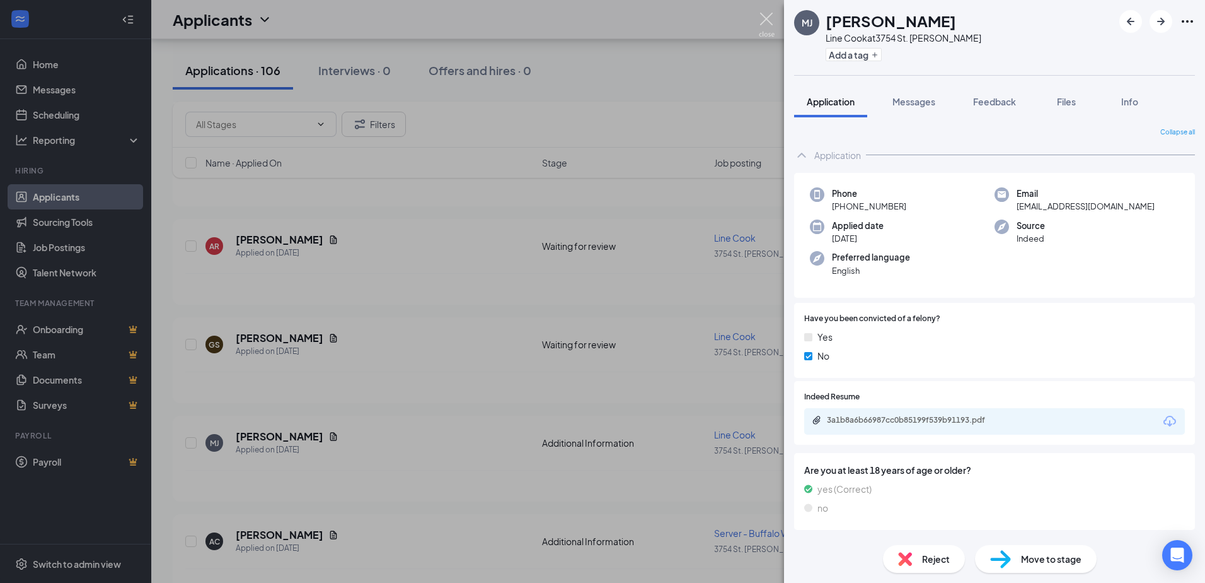
click at [771, 18] on img at bounding box center [767, 25] width 16 height 25
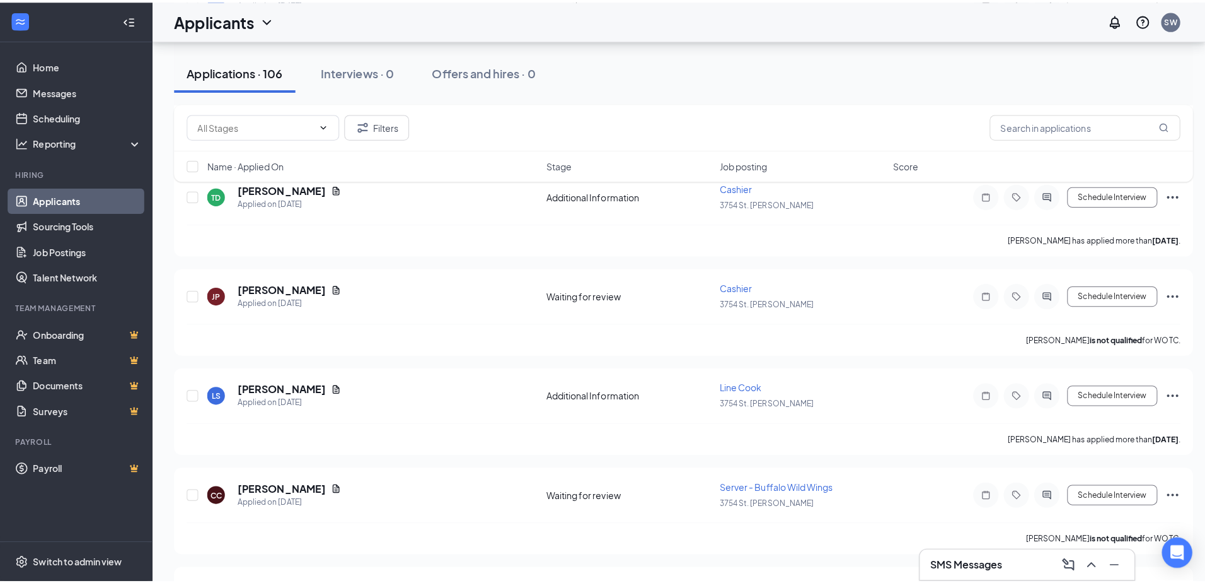
scroll to position [3404, 0]
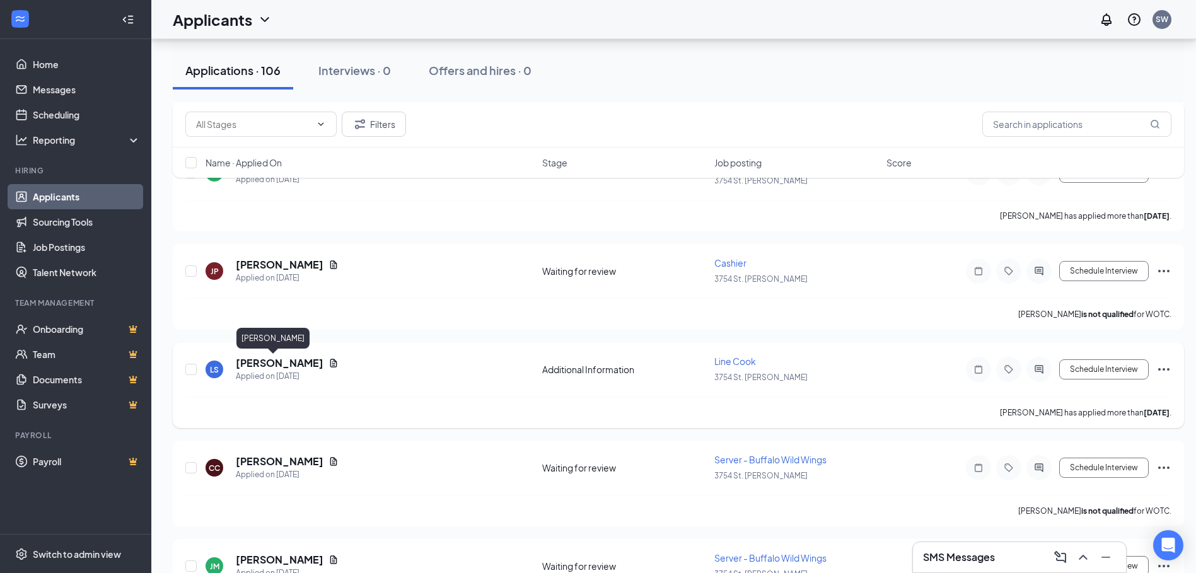
click at [259, 360] on h5 "[PERSON_NAME]" at bounding box center [280, 363] width 88 height 14
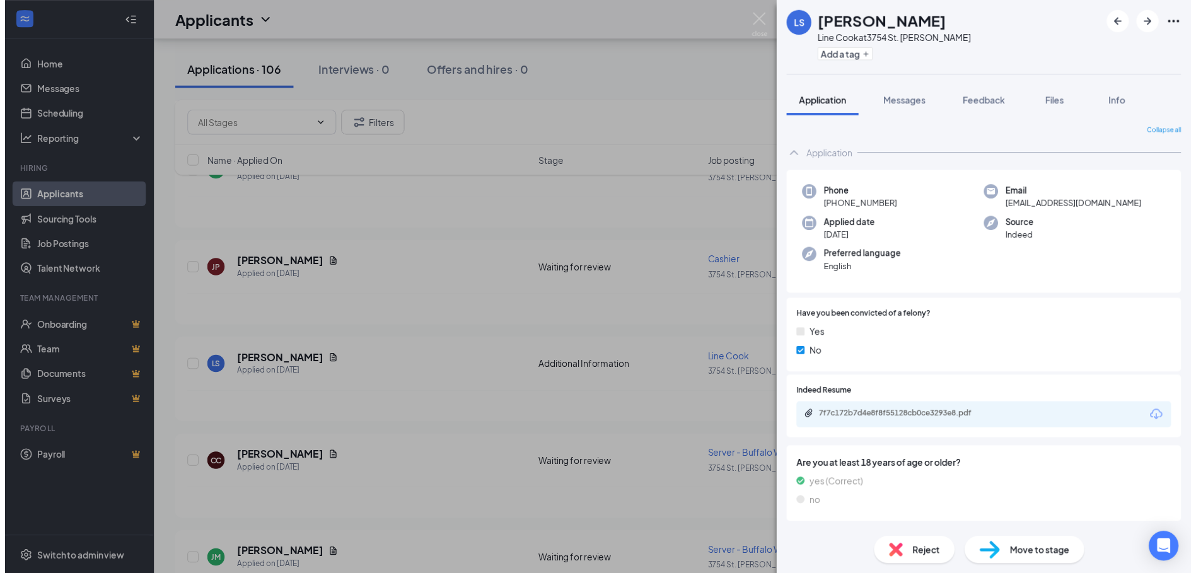
scroll to position [23, 0]
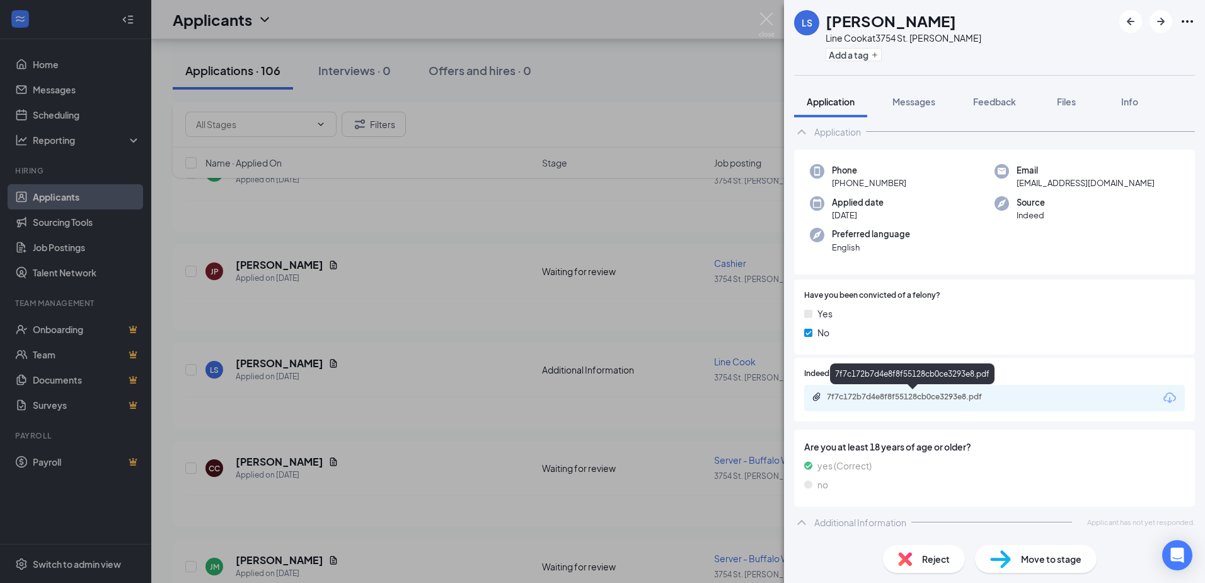
click at [925, 395] on div "7f7c172b7d4e8f8f55128cb0ce3293e8.pdf" at bounding box center [915, 397] width 177 height 10
click at [762, 19] on img at bounding box center [767, 25] width 16 height 25
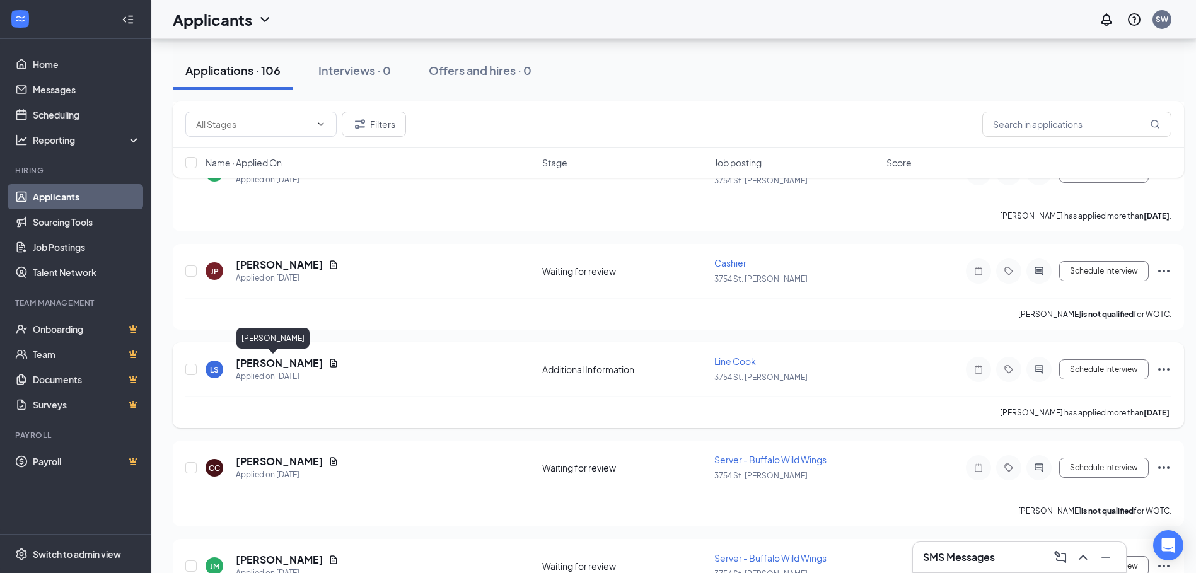
click at [252, 363] on h5 "[PERSON_NAME]" at bounding box center [280, 363] width 88 height 14
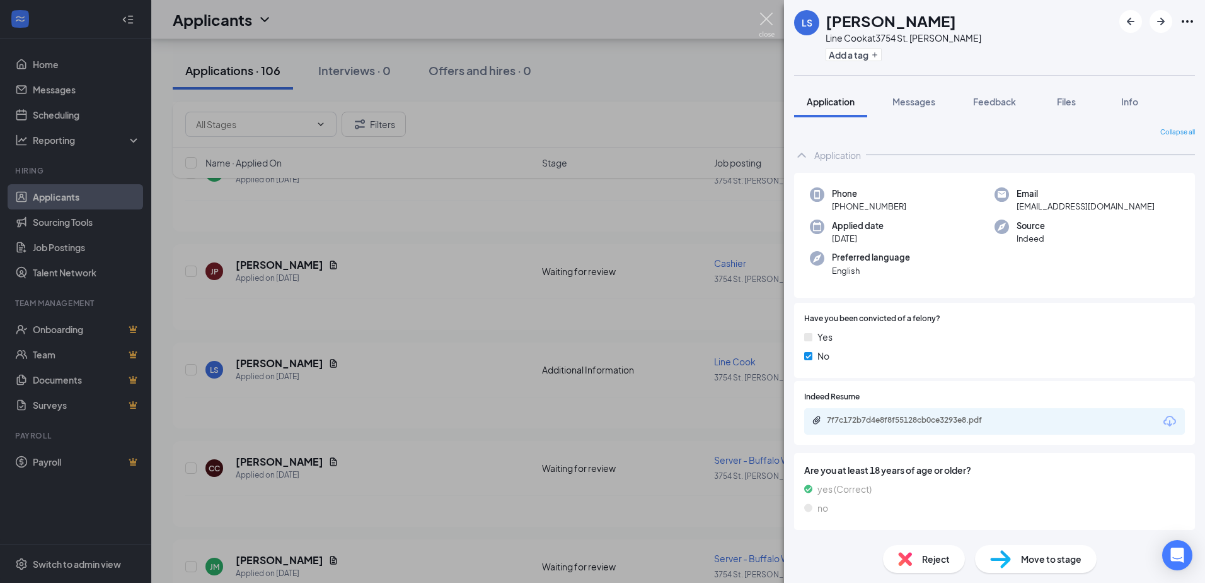
click at [766, 24] on img at bounding box center [767, 25] width 16 height 25
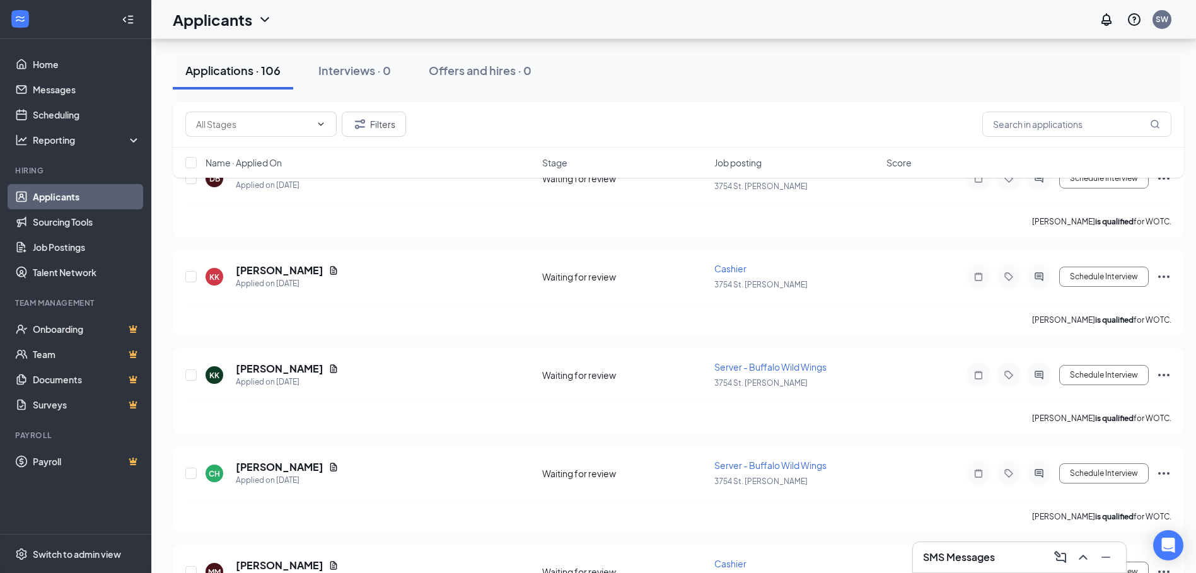
scroll to position [2585, 0]
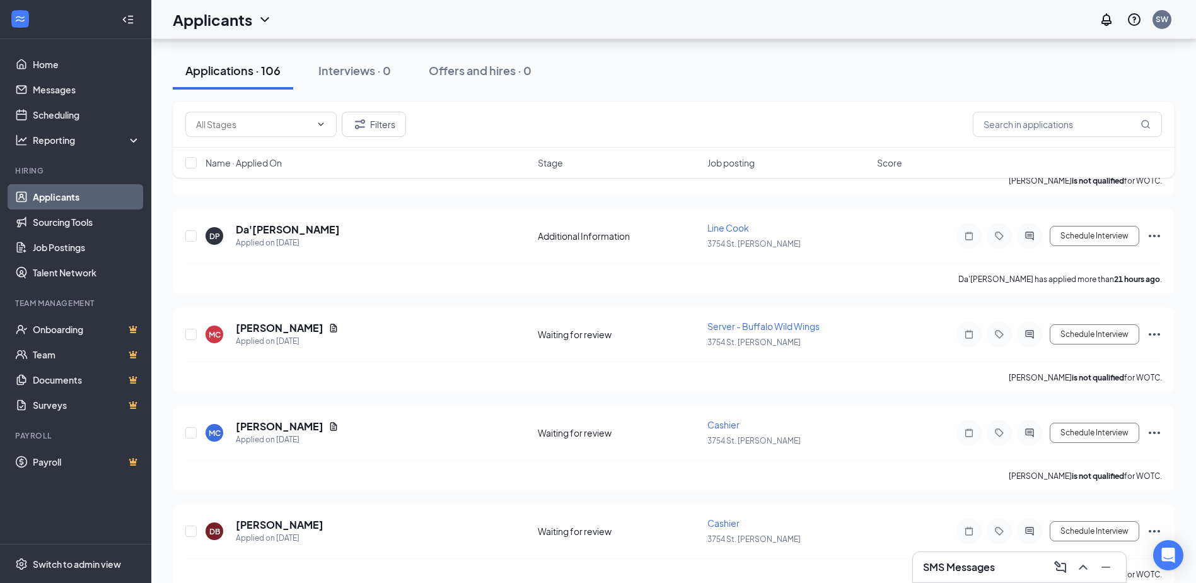
scroll to position [630, 0]
